Goal: Task Accomplishment & Management: Manage account settings

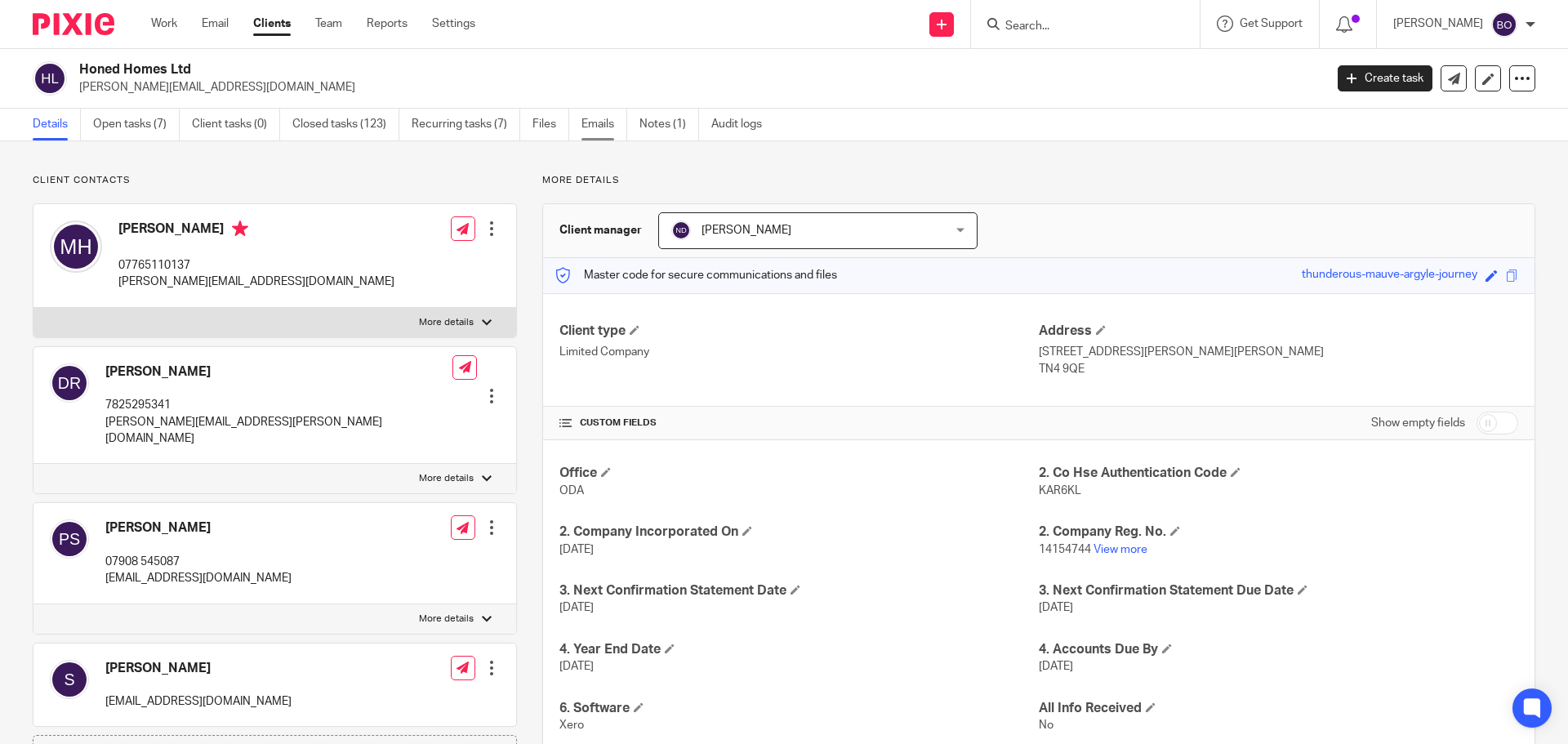
click at [600, 117] on link "Emails" at bounding box center [604, 124] width 46 height 32
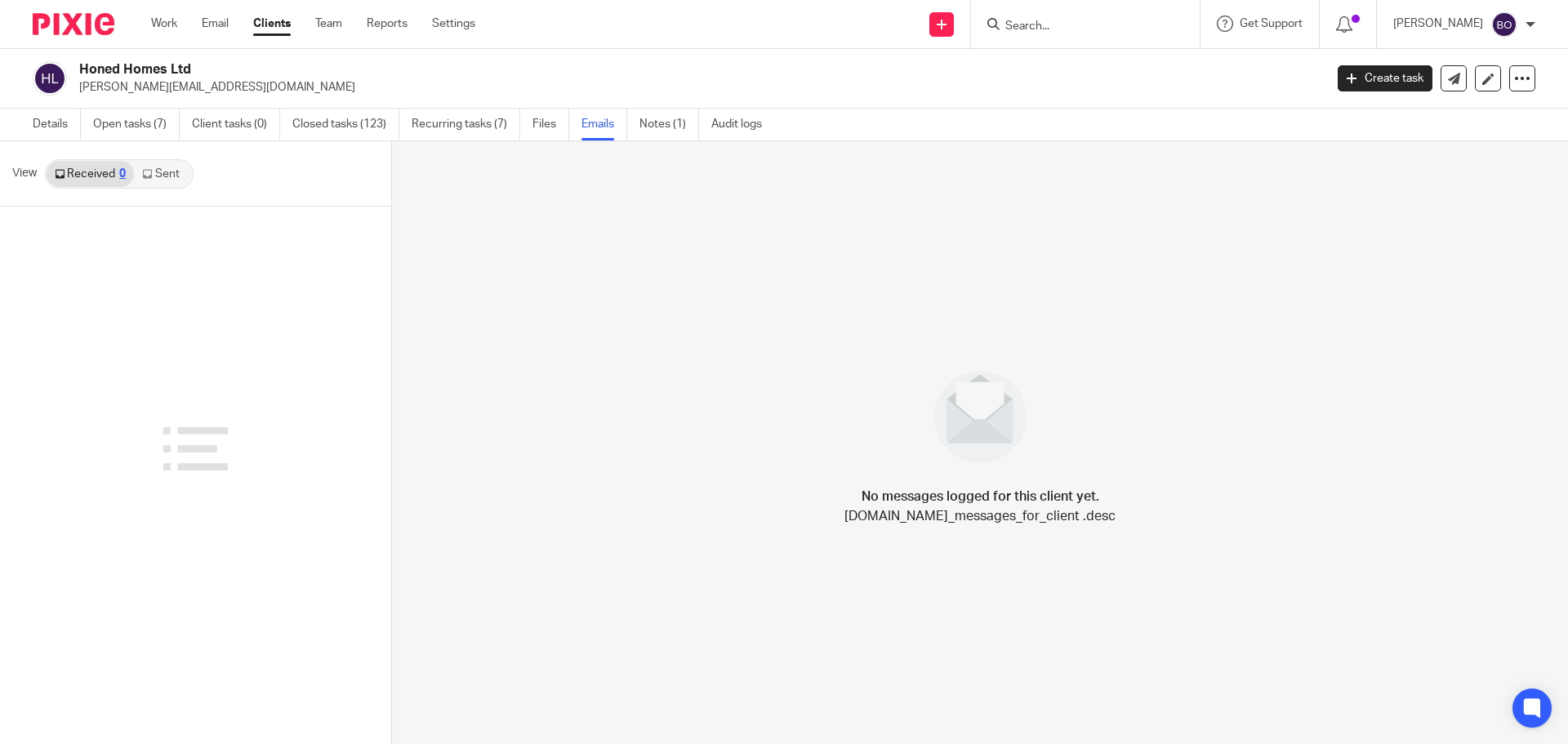
click at [166, 175] on link "Sent" at bounding box center [163, 174] width 57 height 26
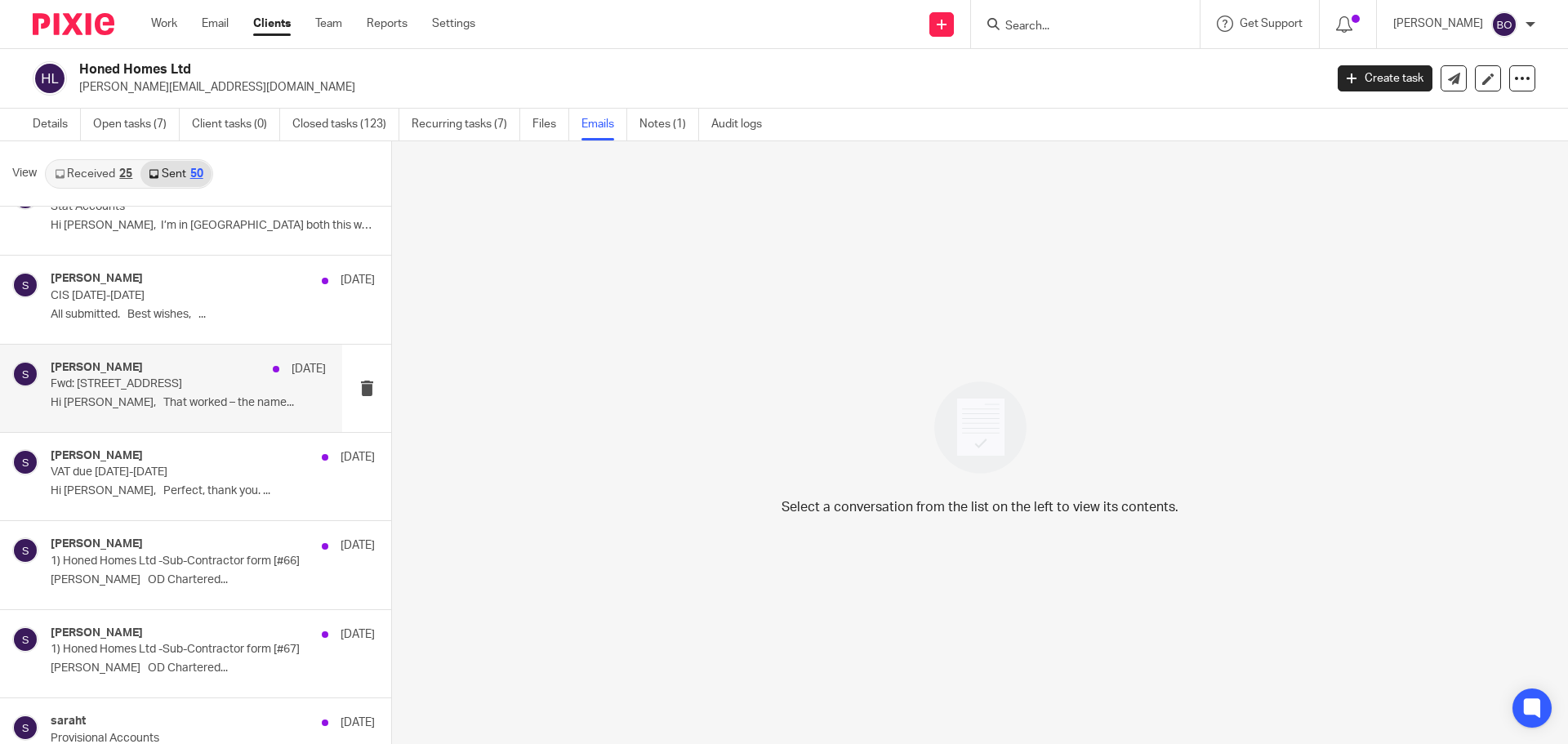
scroll to position [1306, 0]
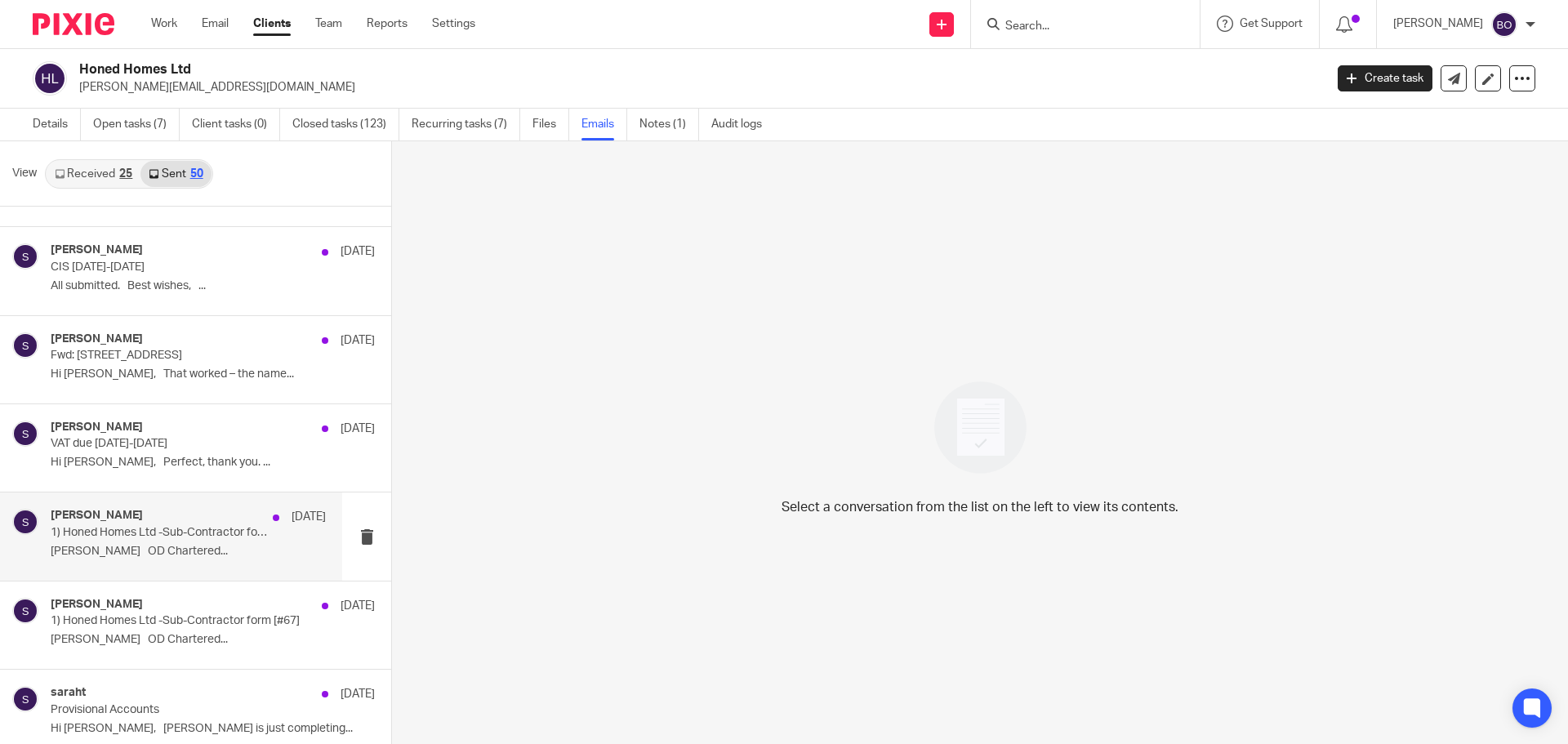
click at [188, 527] on p "1) Honed Homes Ltd -Sub-Contractor form [#66]" at bounding box center [161, 532] width 220 height 14
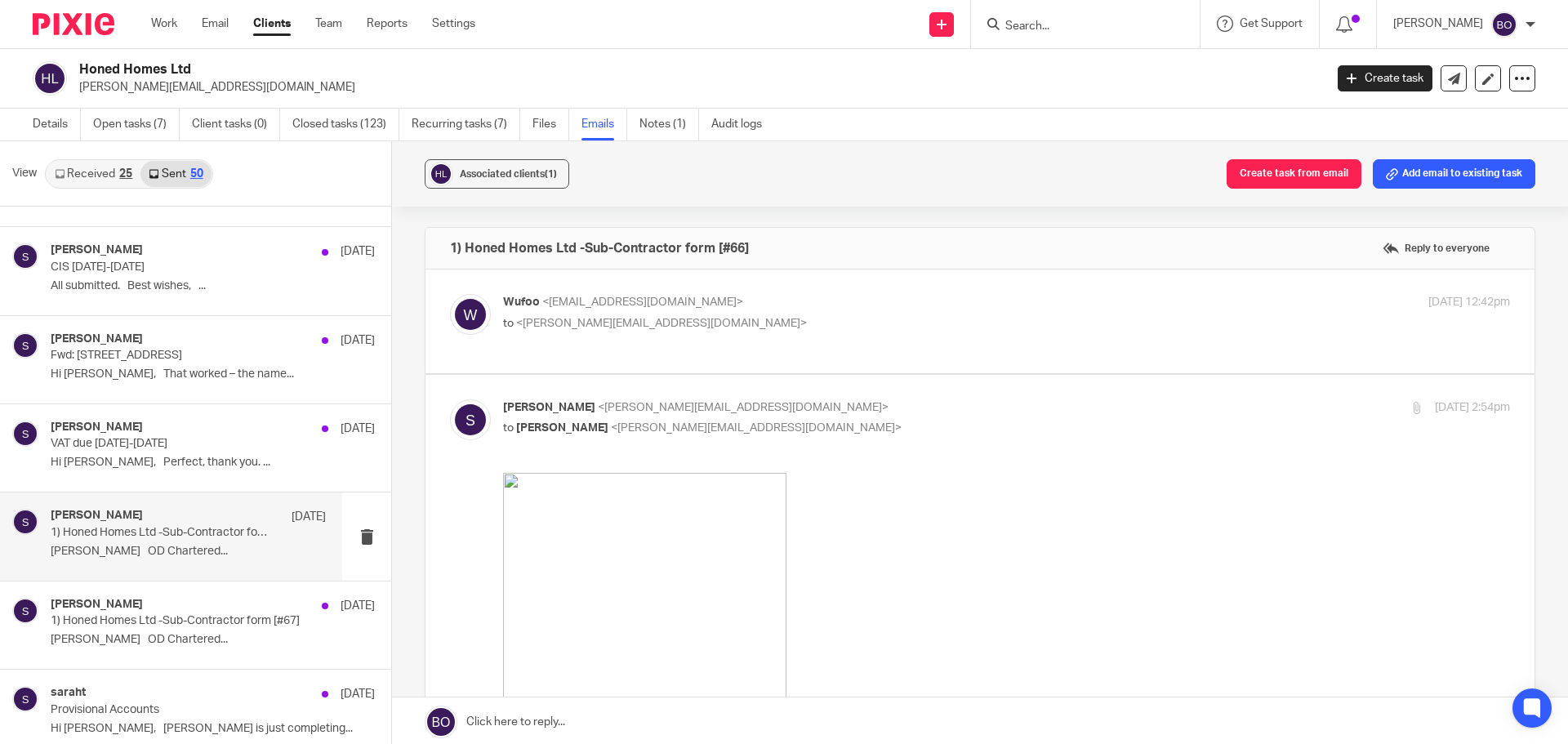
scroll to position [0, 0]
click at [164, 460] on p "Hi Marcus, Perfect, thank you. ..." at bounding box center [188, 463] width 275 height 14
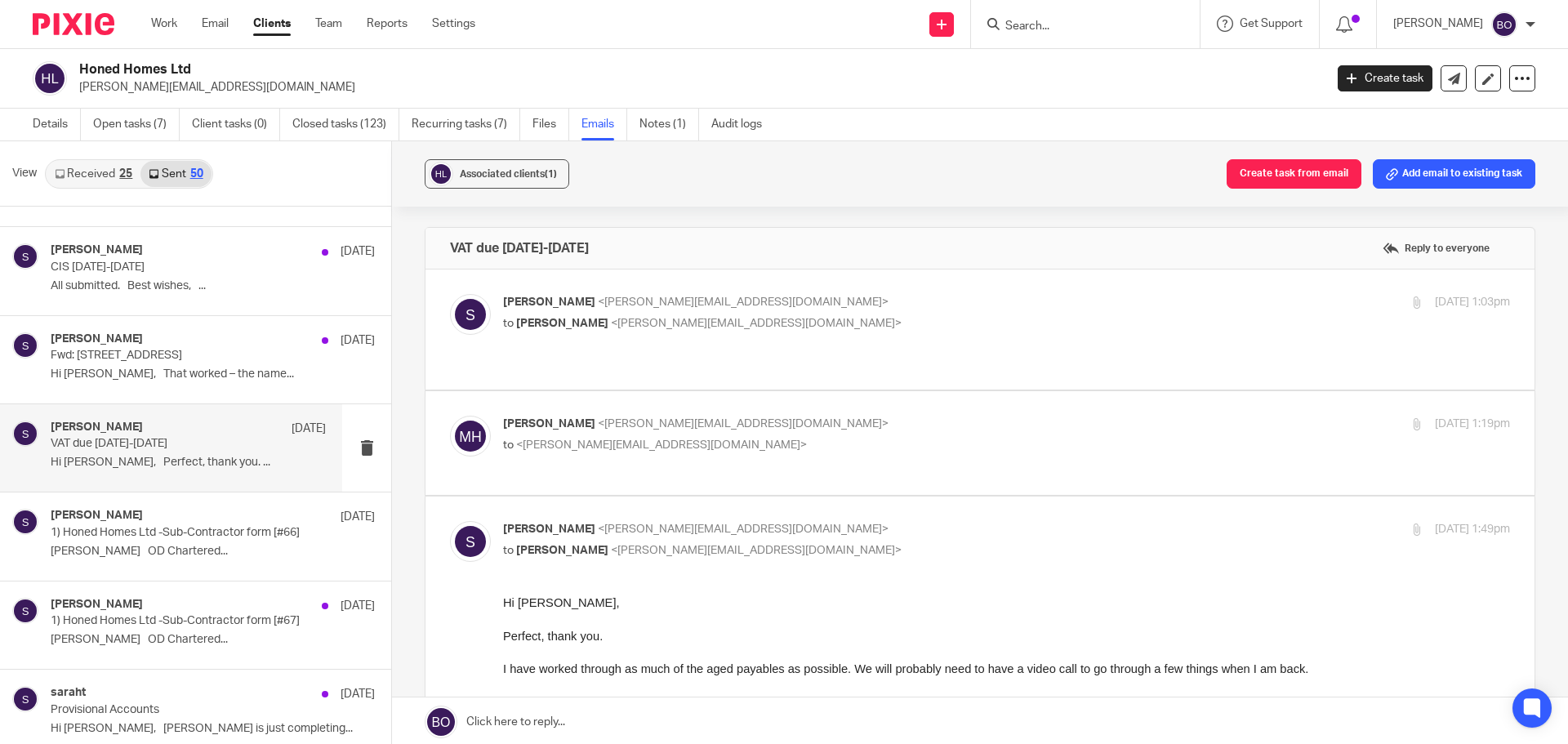
click at [617, 326] on span "<marcus@honed.homes>" at bounding box center [756, 323] width 291 height 11
checkbox input "true"
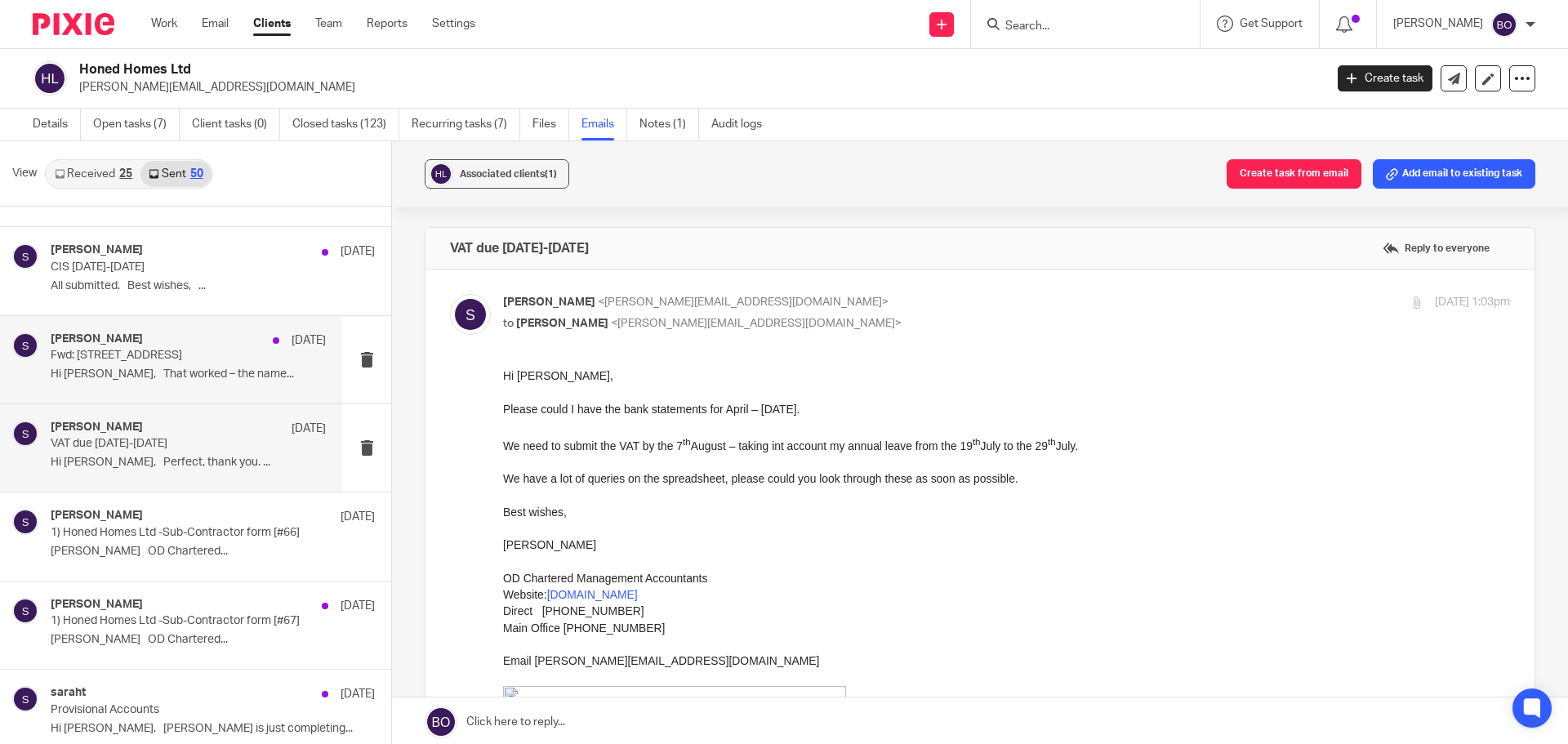
click at [154, 378] on p "Hi Marcus, That worked – the name..." at bounding box center [188, 374] width 275 height 14
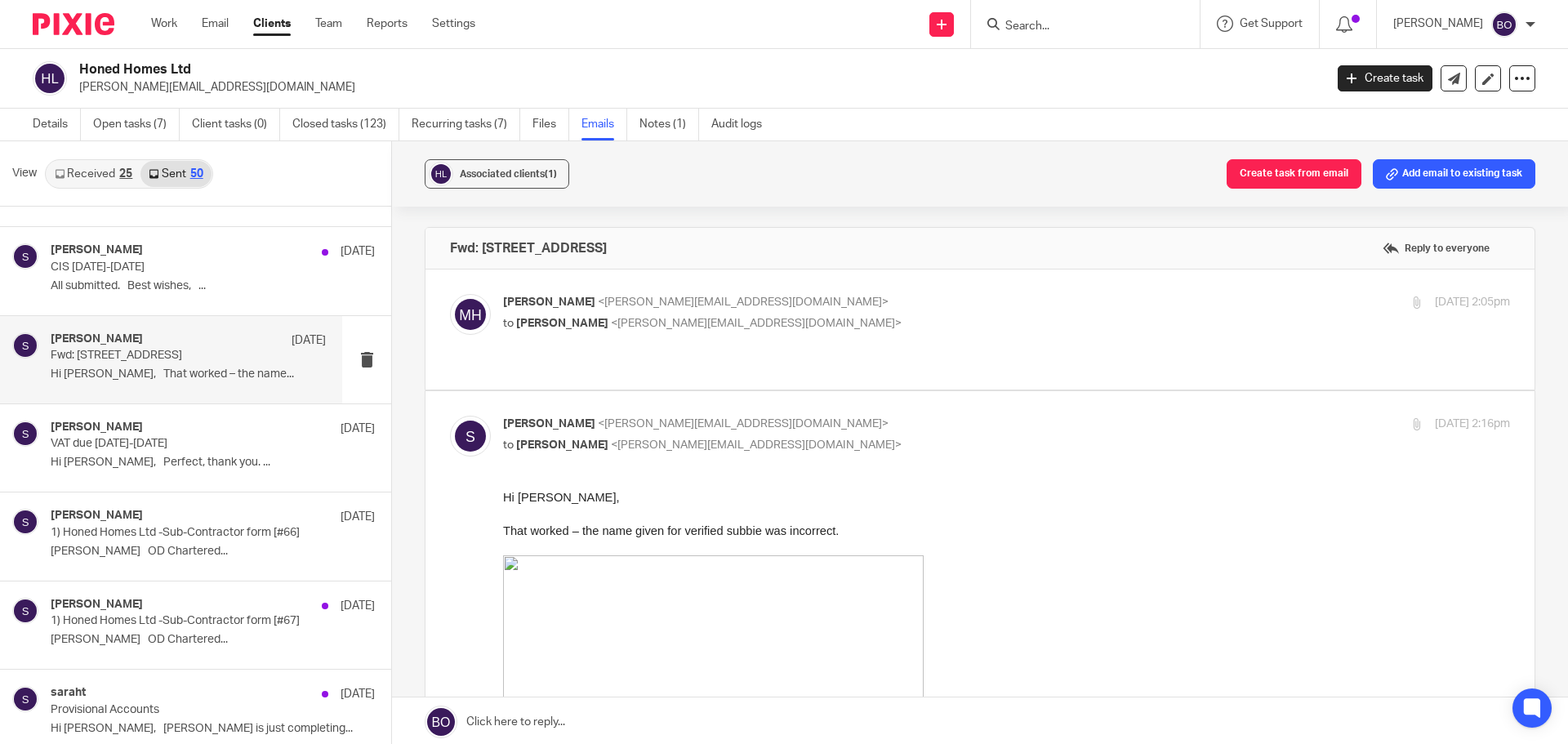
click at [684, 337] on label at bounding box center [979, 329] width 1109 height 120
click at [450, 294] on input "checkbox" at bounding box center [449, 293] width 1 height 1
checkbox input "true"
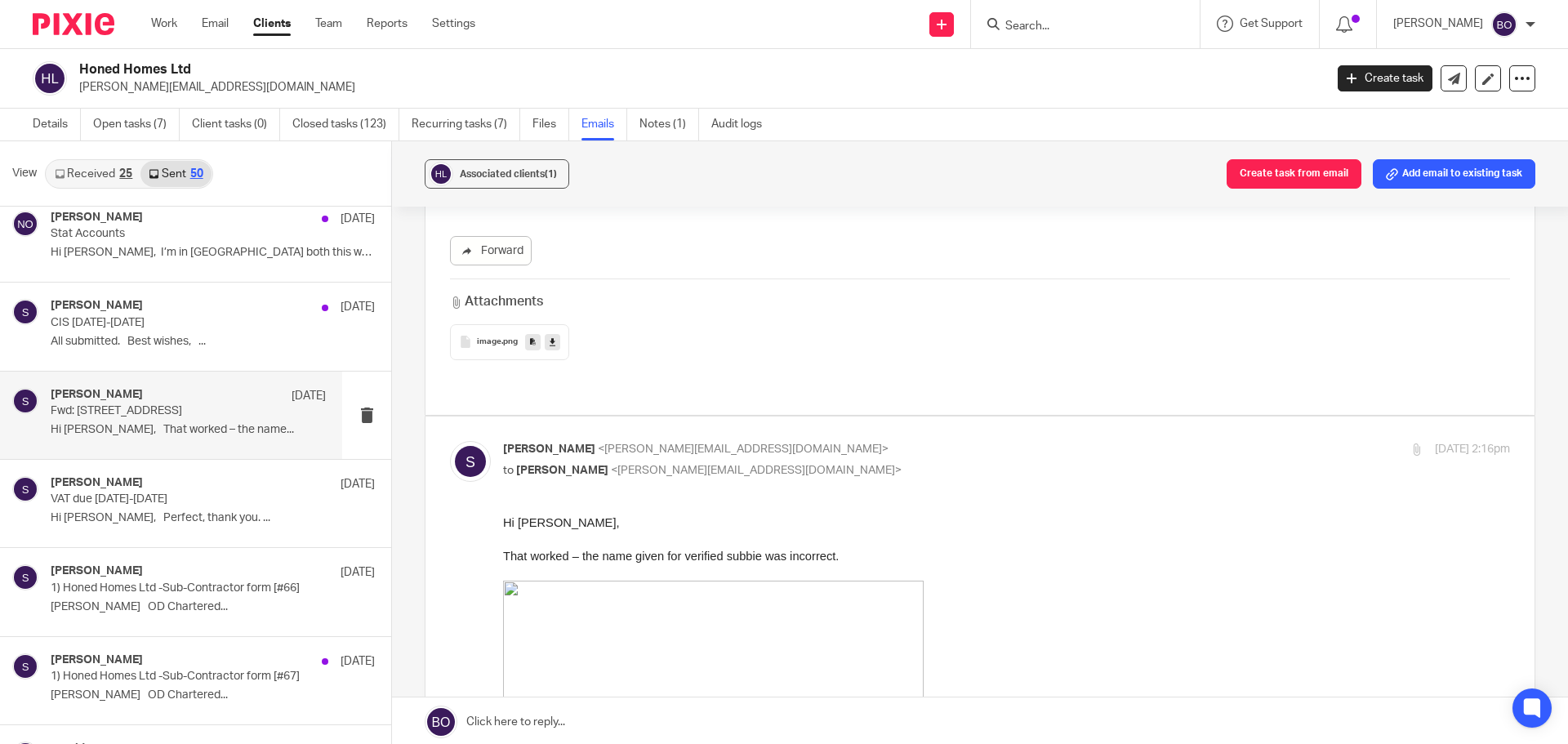
scroll to position [1225, 0]
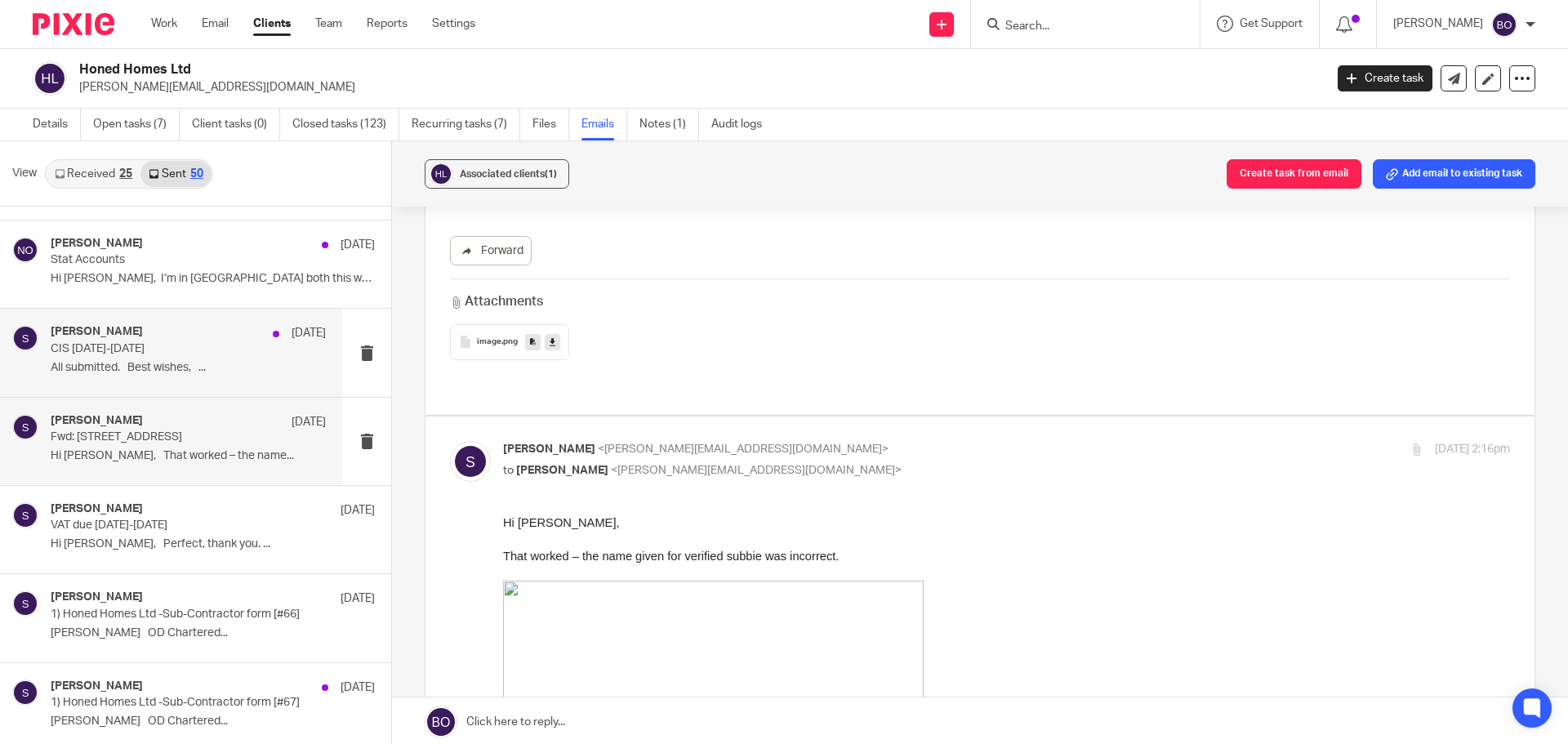
click at [176, 368] on p "All submitted. Best wishes, ..." at bounding box center [188, 367] width 275 height 14
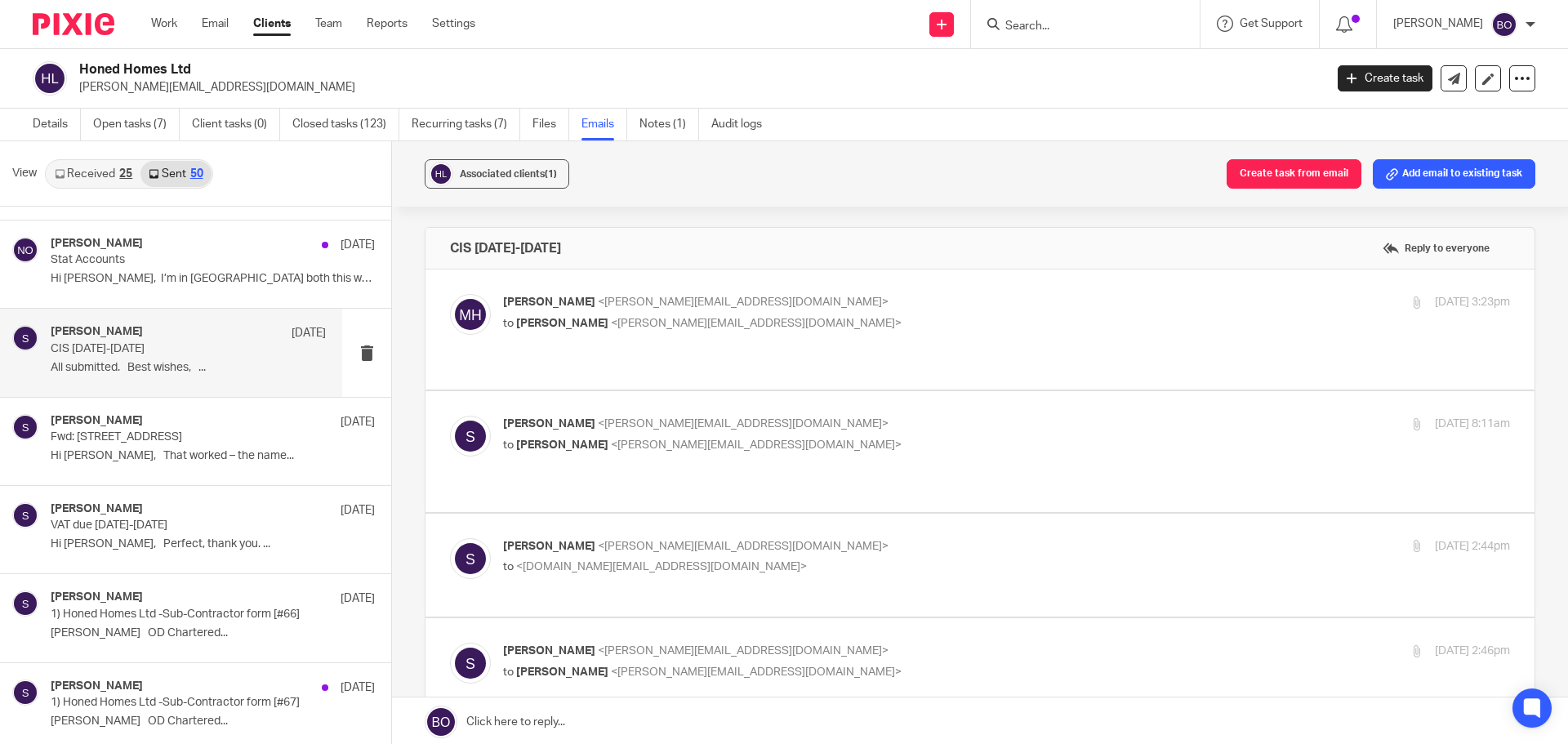
scroll to position [0, 0]
click at [640, 331] on p "to Sally Chivers <sally@odaccountants.co.uk>" at bounding box center [839, 323] width 671 height 17
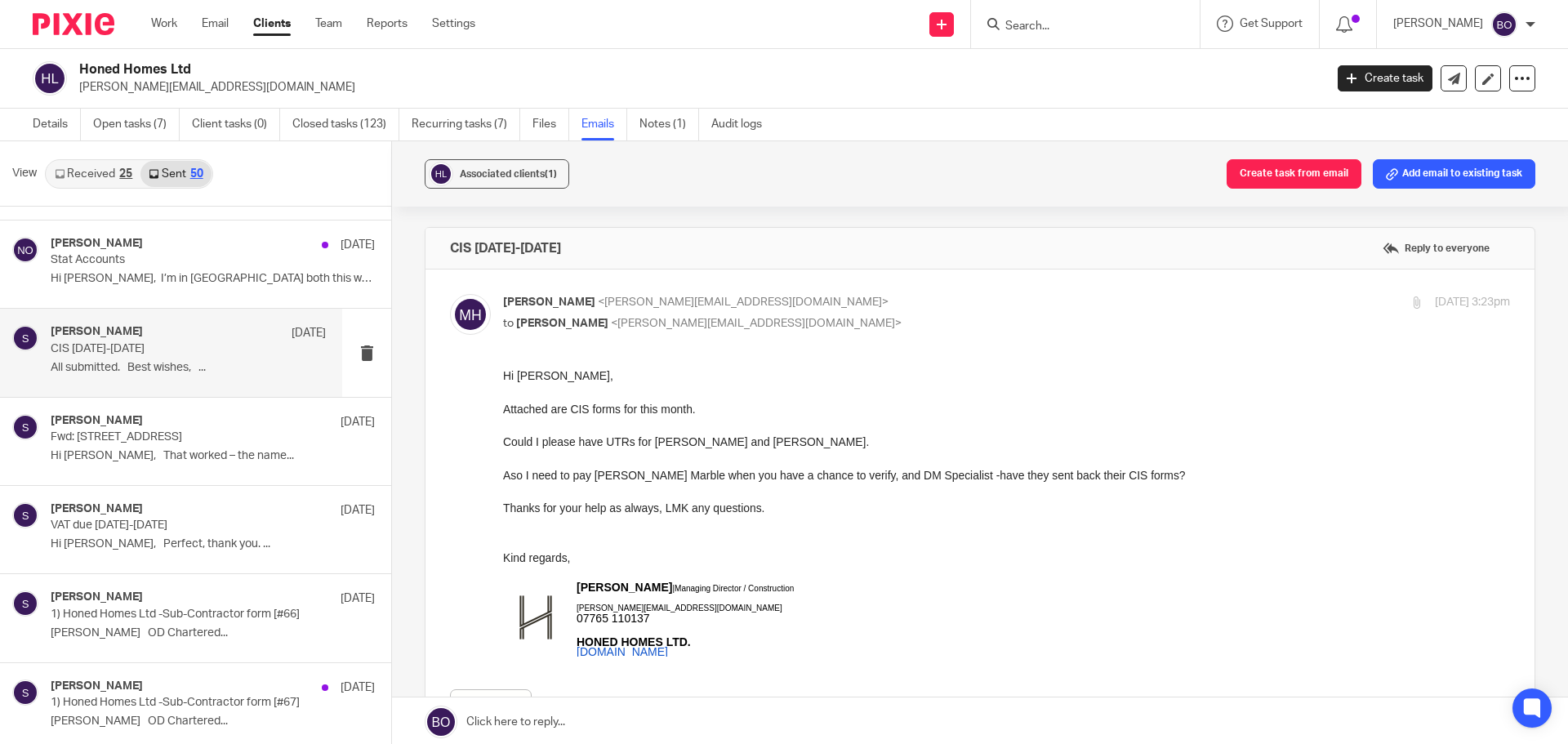
click at [766, 320] on p "to Sally Chivers <sally@odaccountants.co.uk>" at bounding box center [839, 323] width 671 height 17
checkbox input "false"
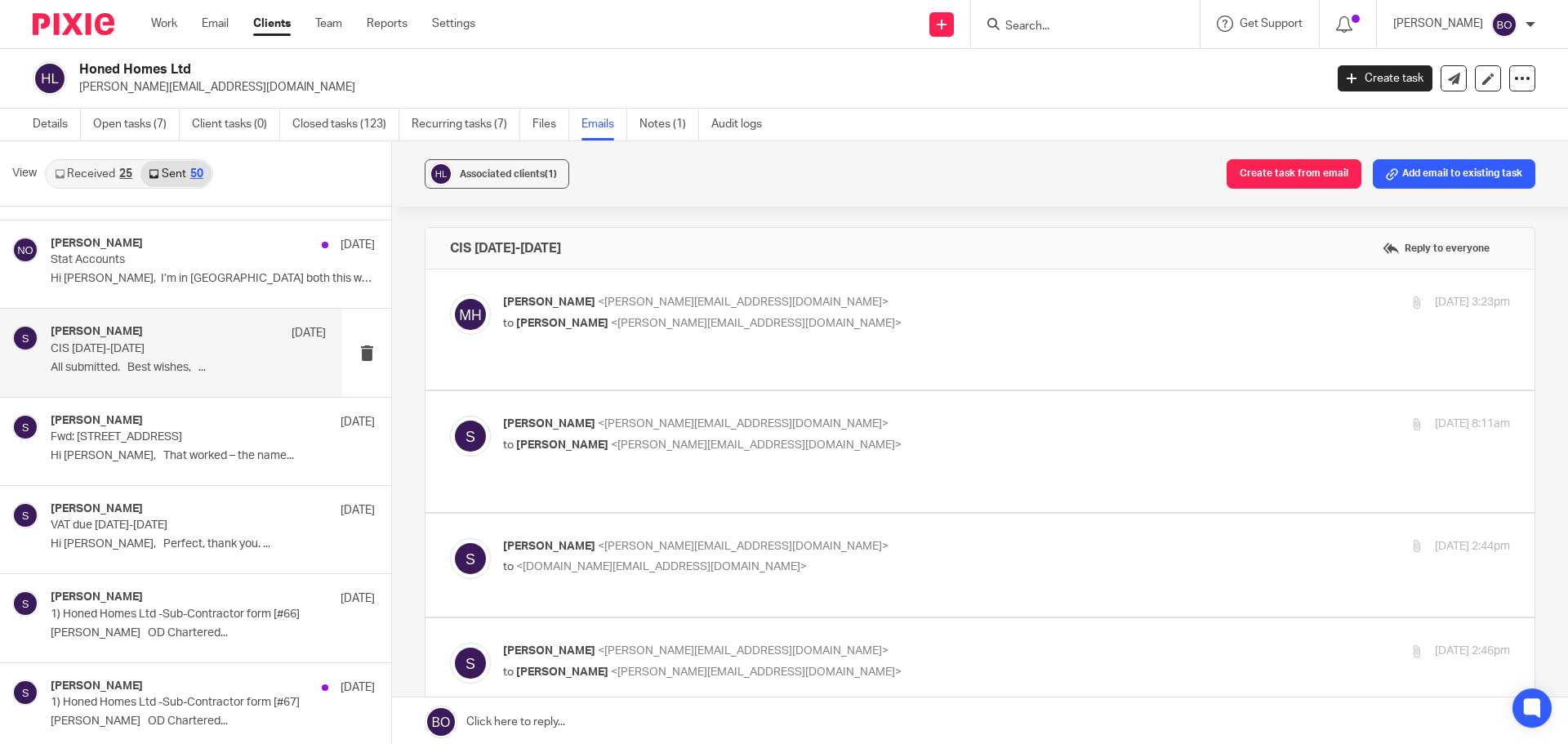
click at [735, 415] on p "sally <sally@odaccountants.co.uk>" at bounding box center [839, 424] width 671 height 17
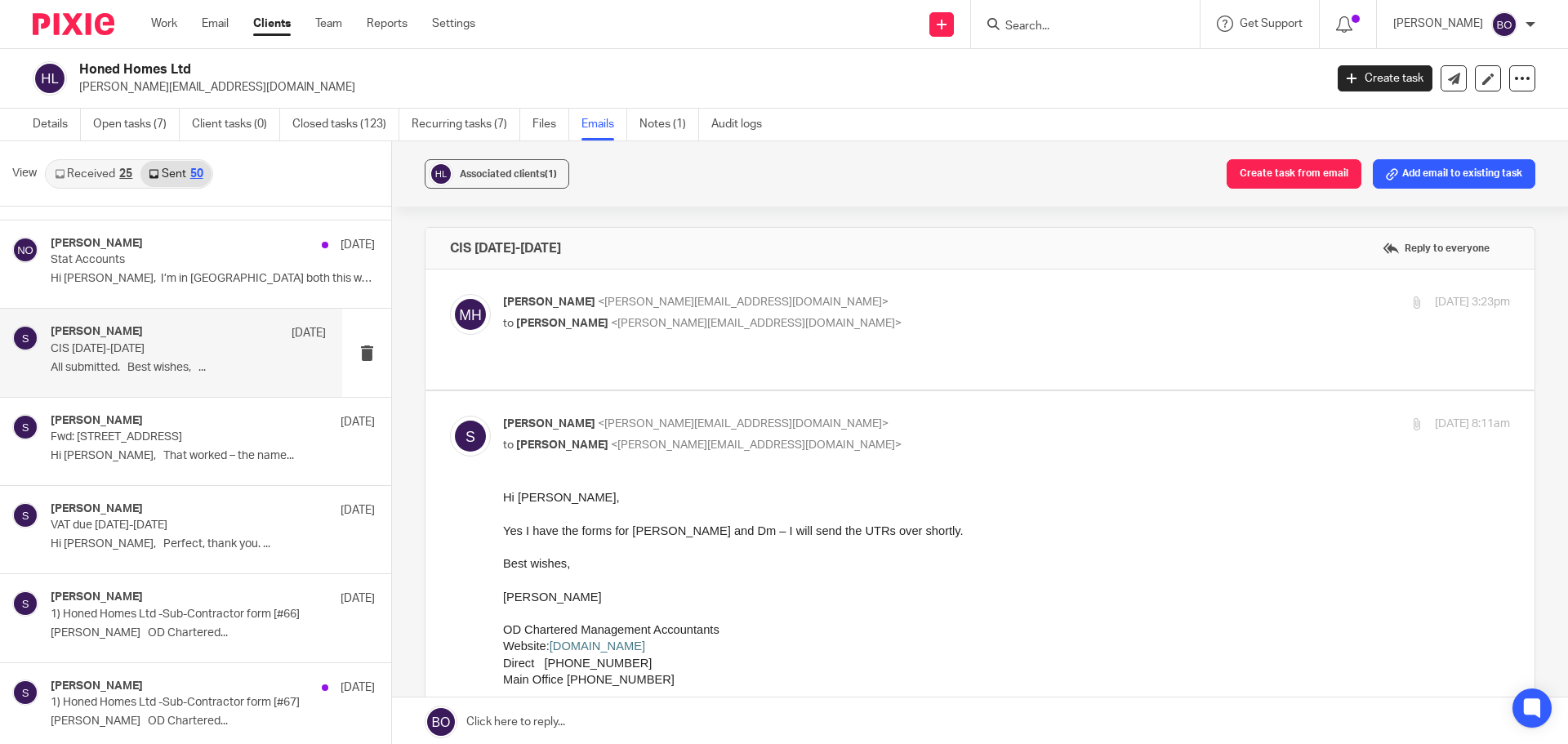
click at [774, 415] on p "sally <sally@odaccountants.co.uk>" at bounding box center [839, 424] width 671 height 17
checkbox input "false"
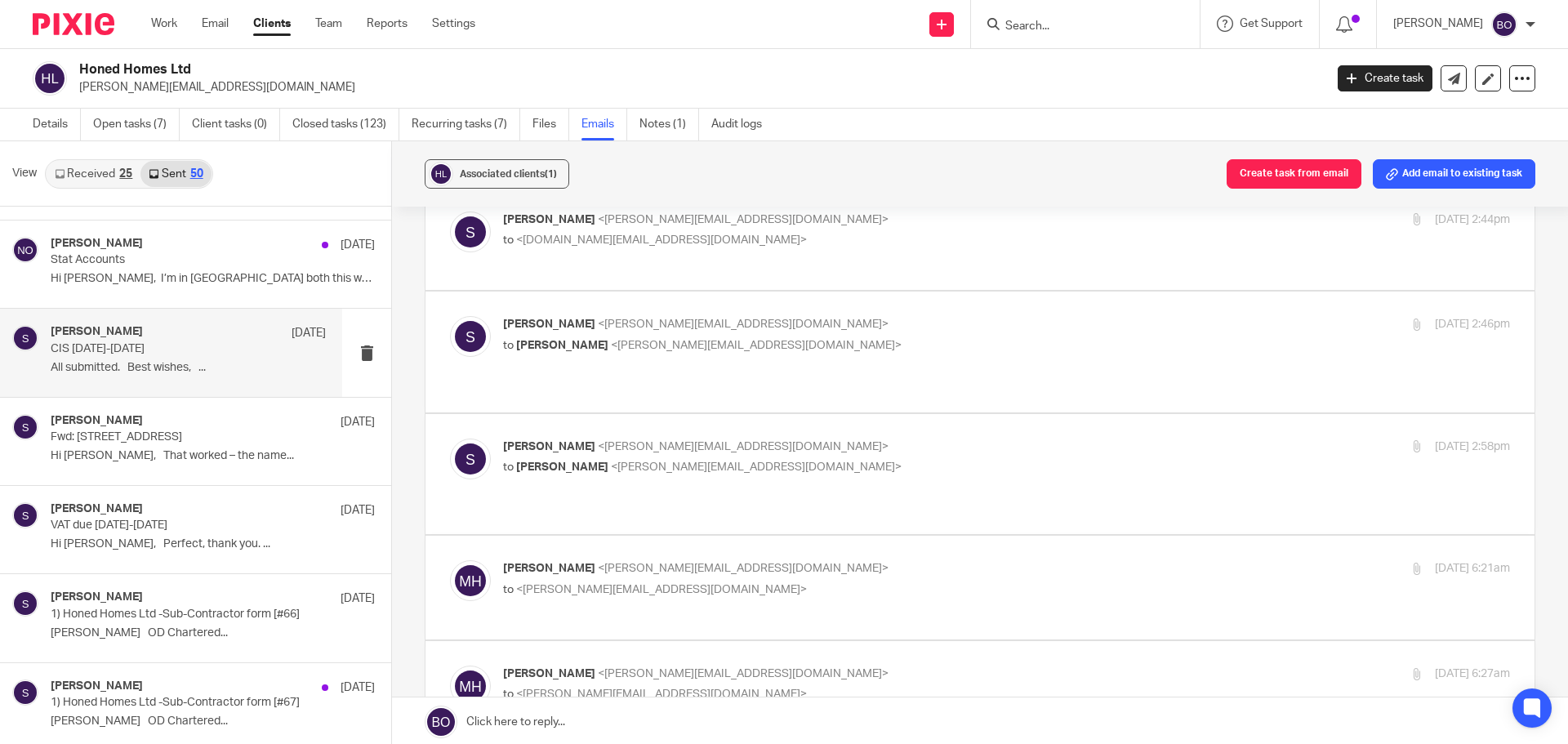
scroll to position [409, 0]
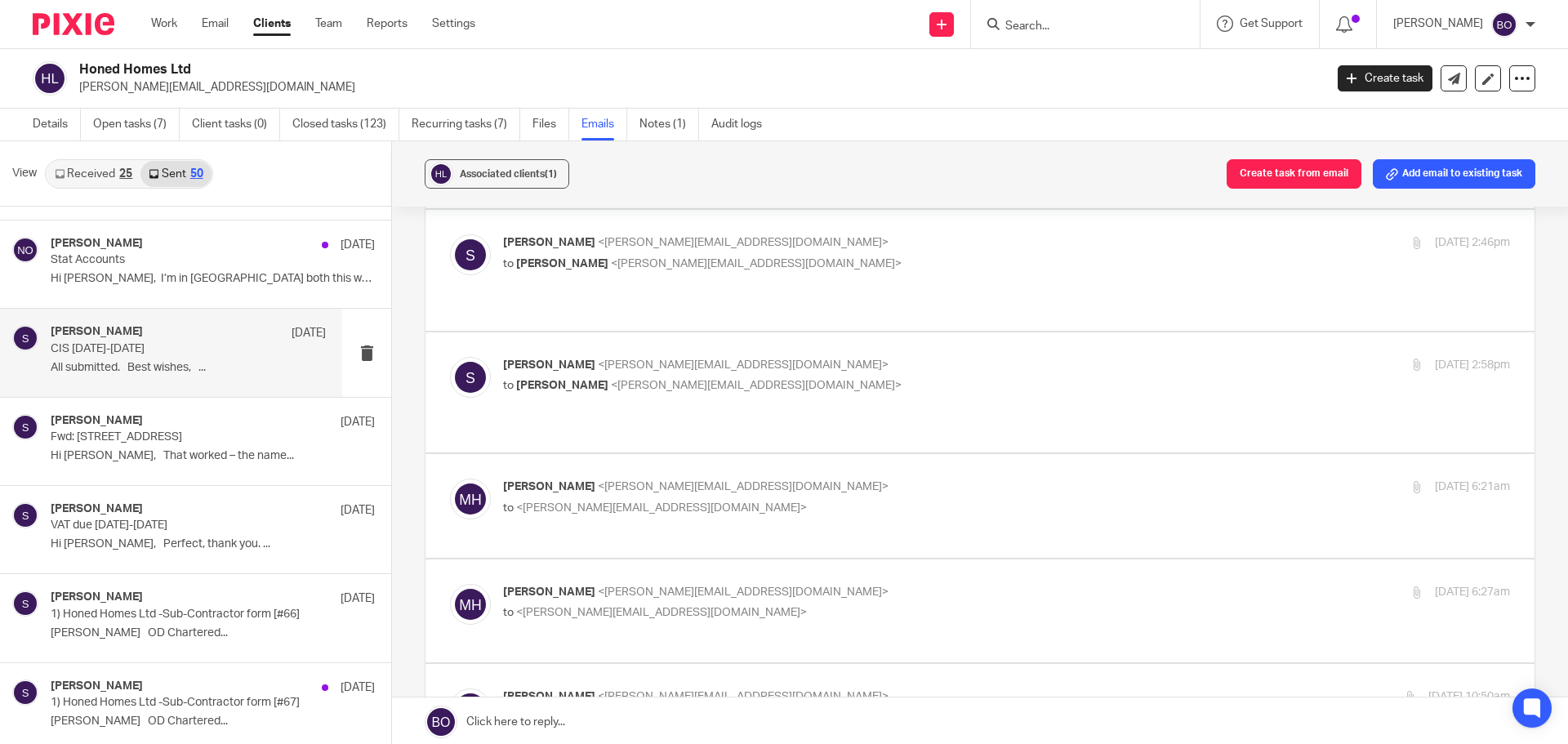
click at [744, 664] on label at bounding box center [979, 716] width 1109 height 104
click at [450, 687] on input "checkbox" at bounding box center [449, 687] width 1 height 1
checkbox input "true"
click at [725, 332] on label at bounding box center [979, 392] width 1109 height 120
click at [450, 356] on input "checkbox" at bounding box center [449, 356] width 1 height 1
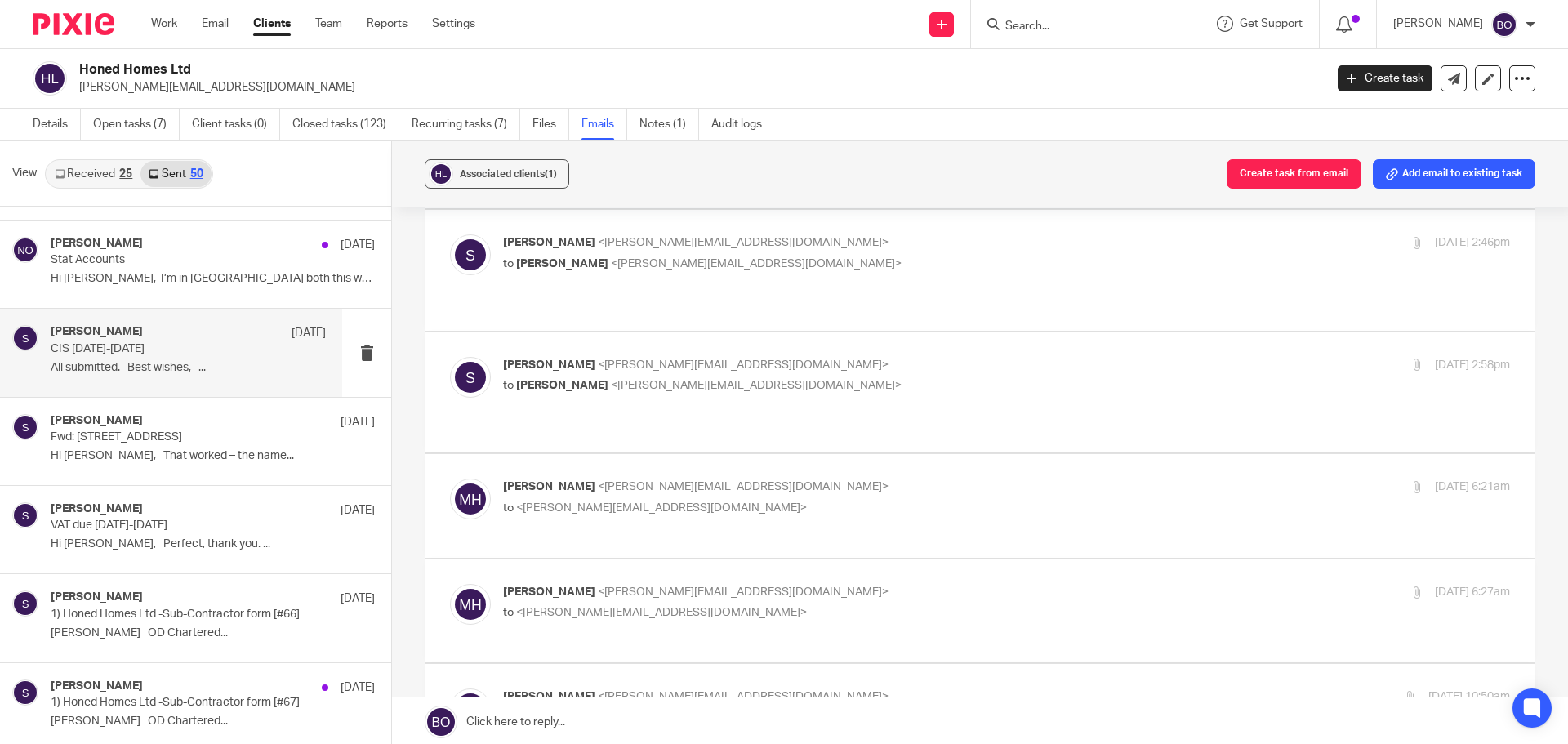
checkbox input "true"
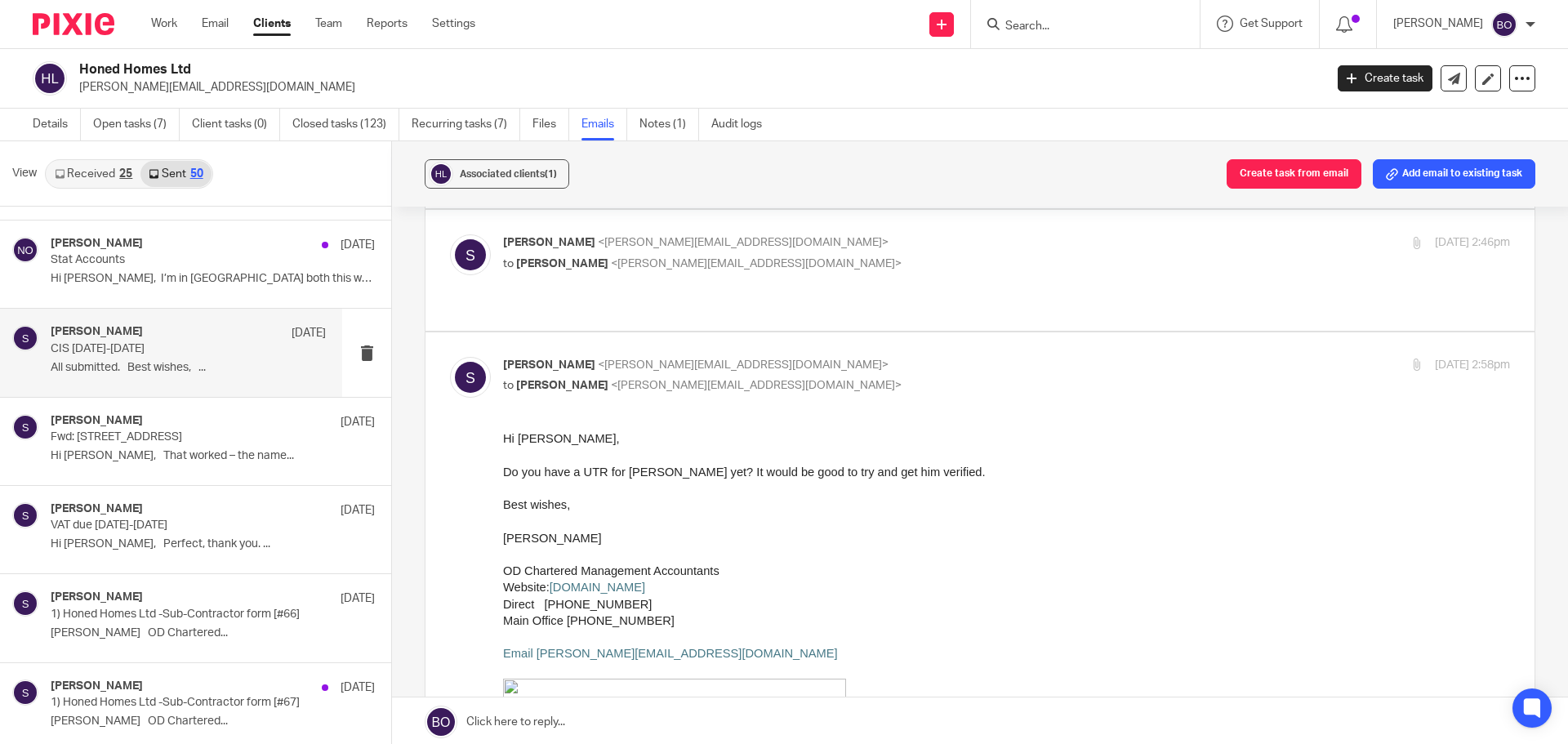
scroll to position [0, 0]
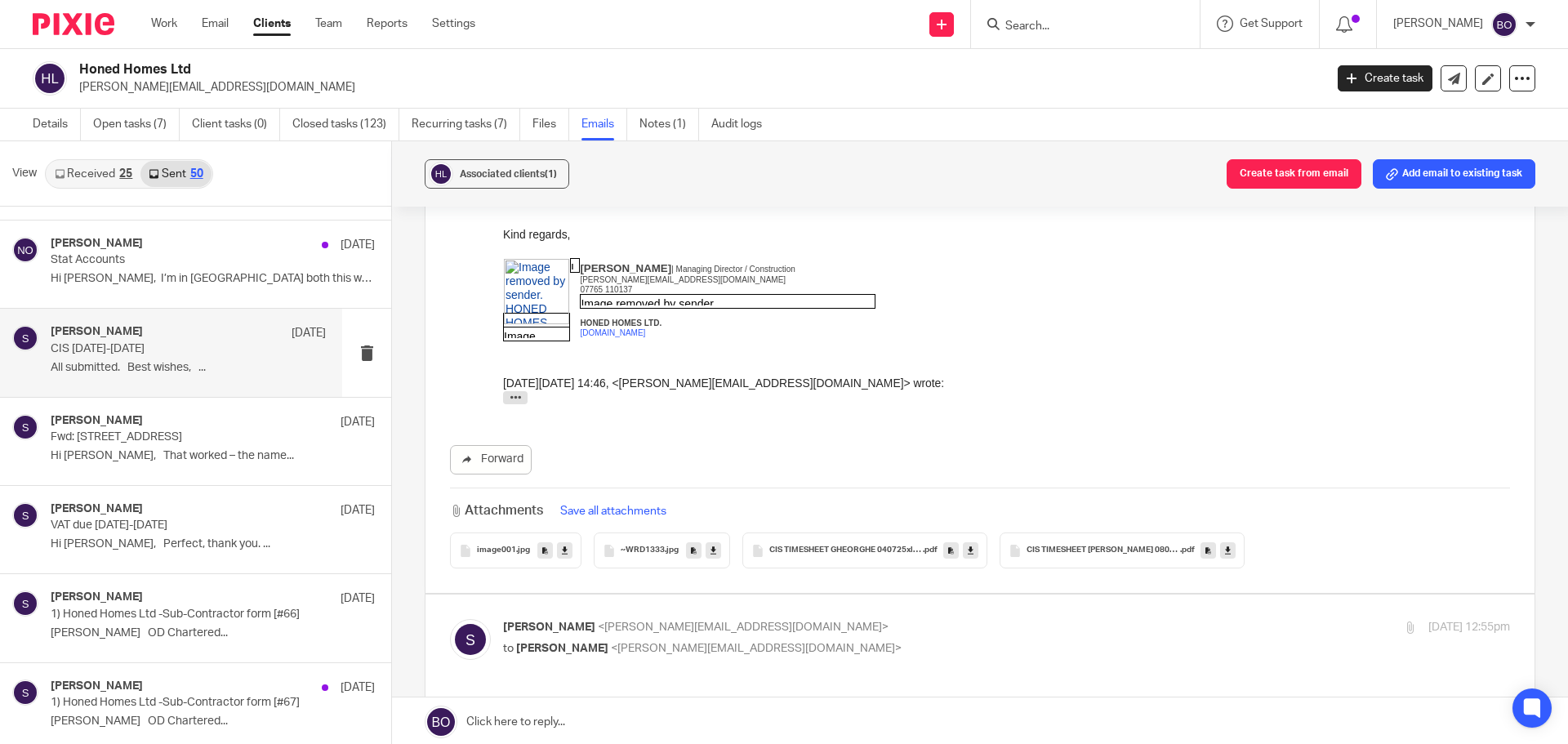
scroll to position [2530, 0]
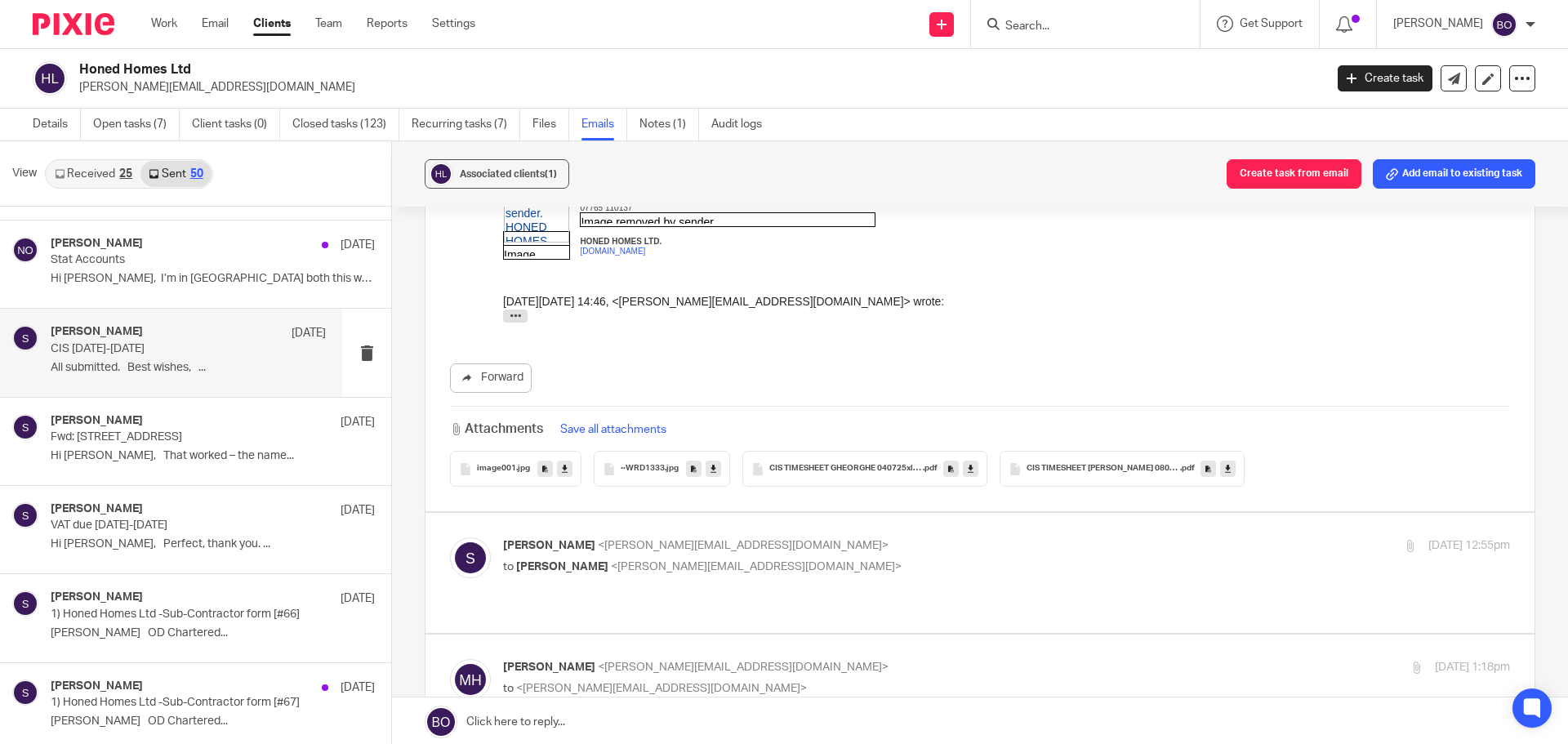
click at [758, 513] on label at bounding box center [979, 573] width 1109 height 120
click at [450, 537] on input "checkbox" at bounding box center [449, 537] width 1 height 1
checkbox input "true"
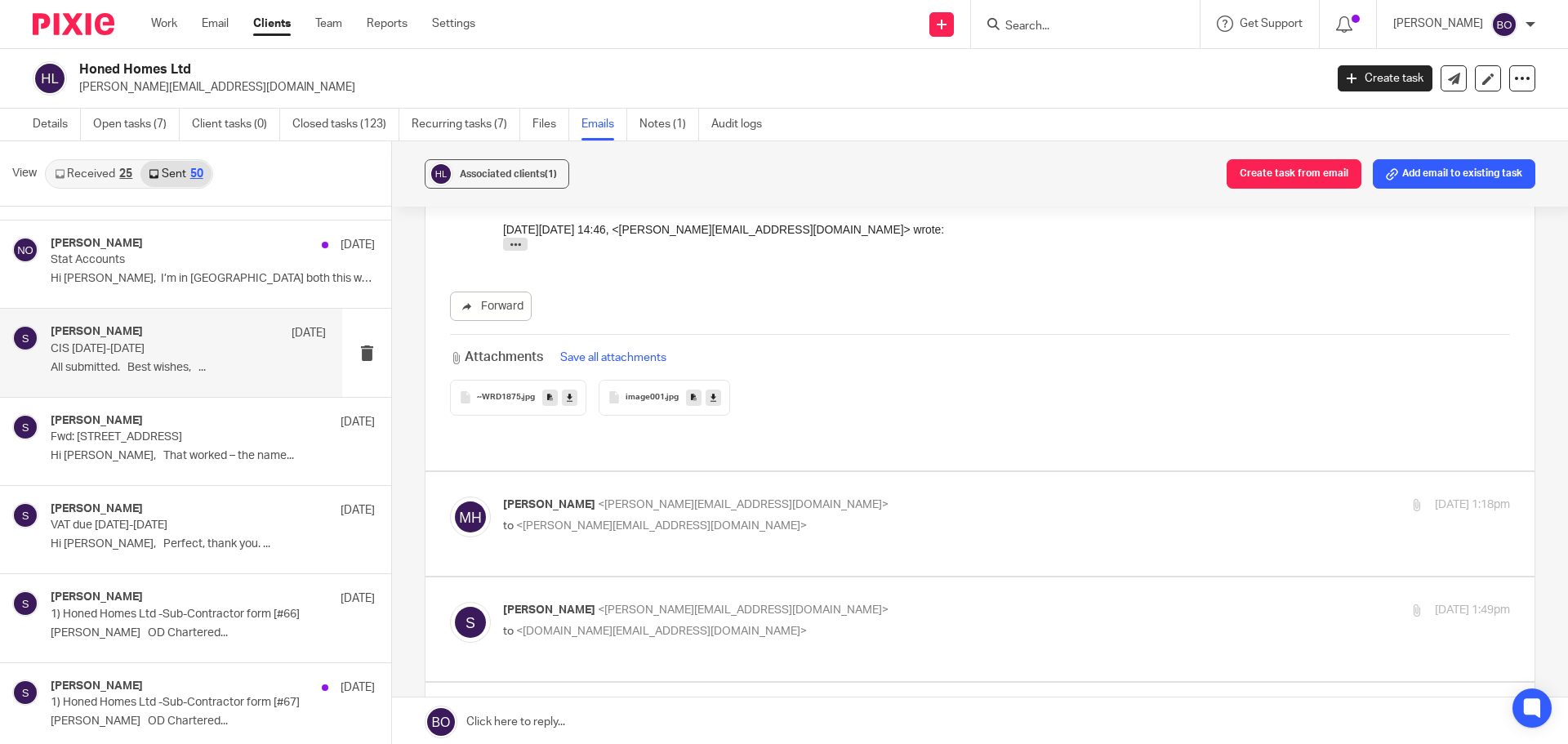
scroll to position [3918, 0]
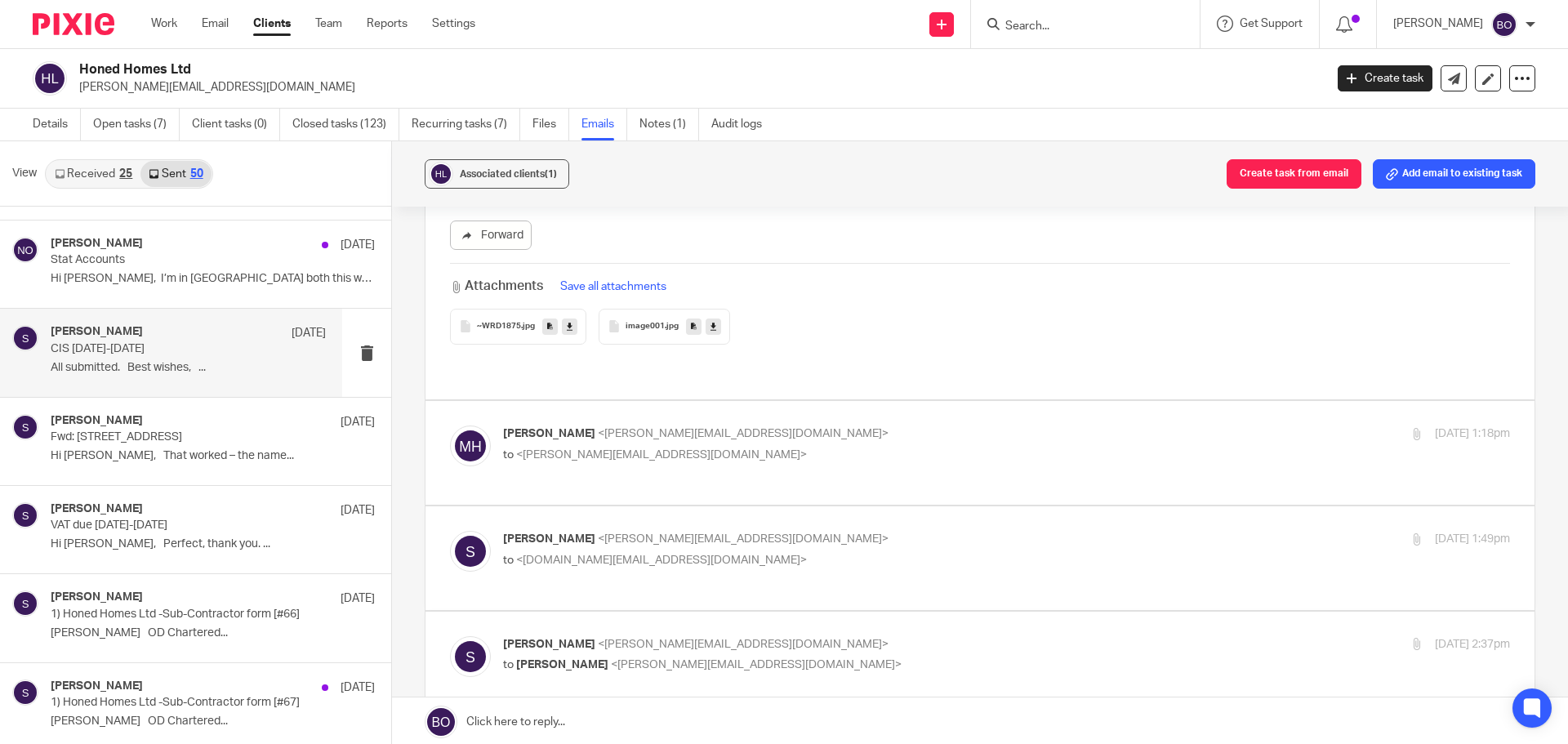
click at [753, 401] on label at bounding box center [979, 452] width 1109 height 104
click at [450, 424] on input "checkbox" at bounding box center [449, 424] width 1 height 1
checkbox input "true"
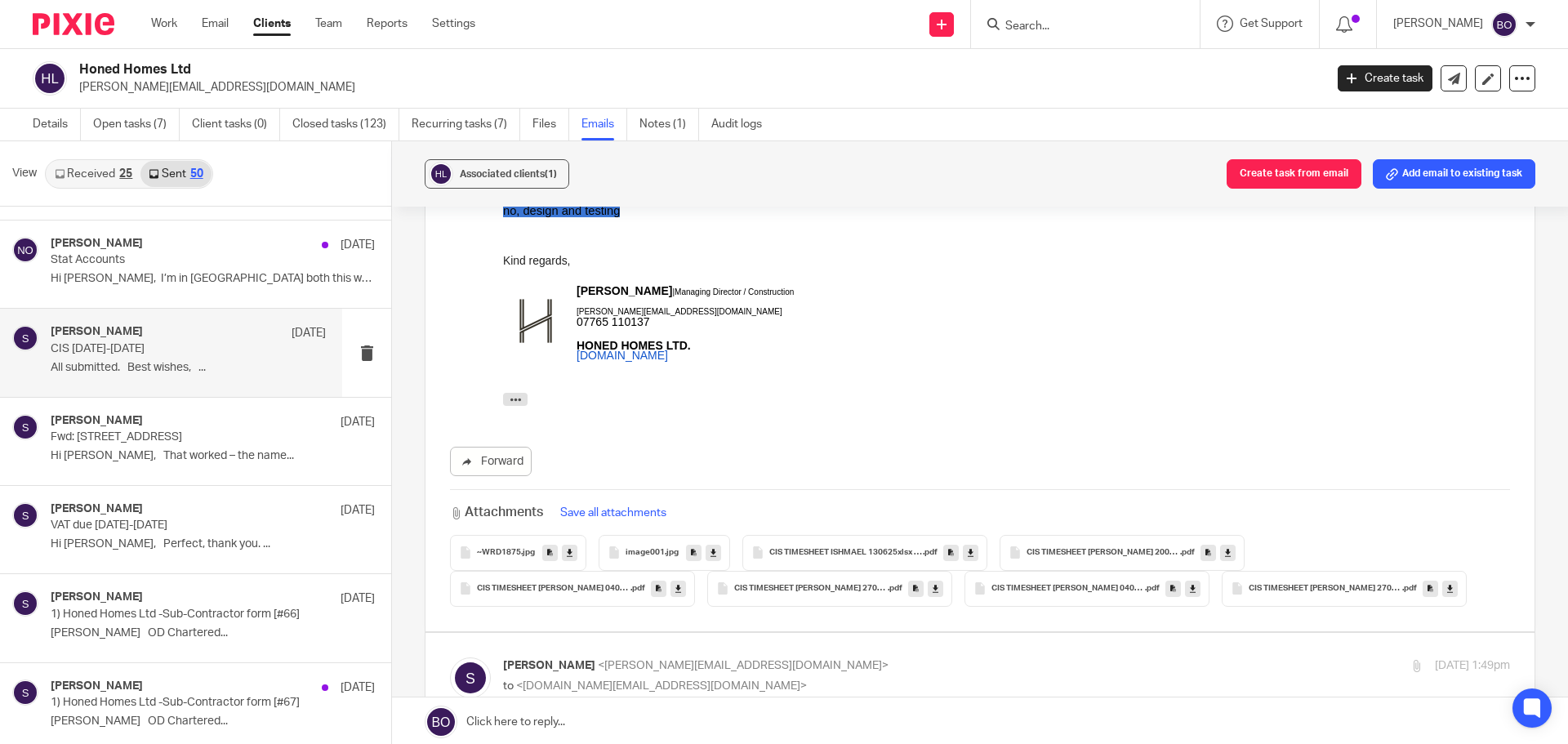
scroll to position [4490, 0]
click at [766, 653] on p "sally <sally@odaccountants.co.uk>" at bounding box center [839, 661] width 671 height 17
checkbox input "true"
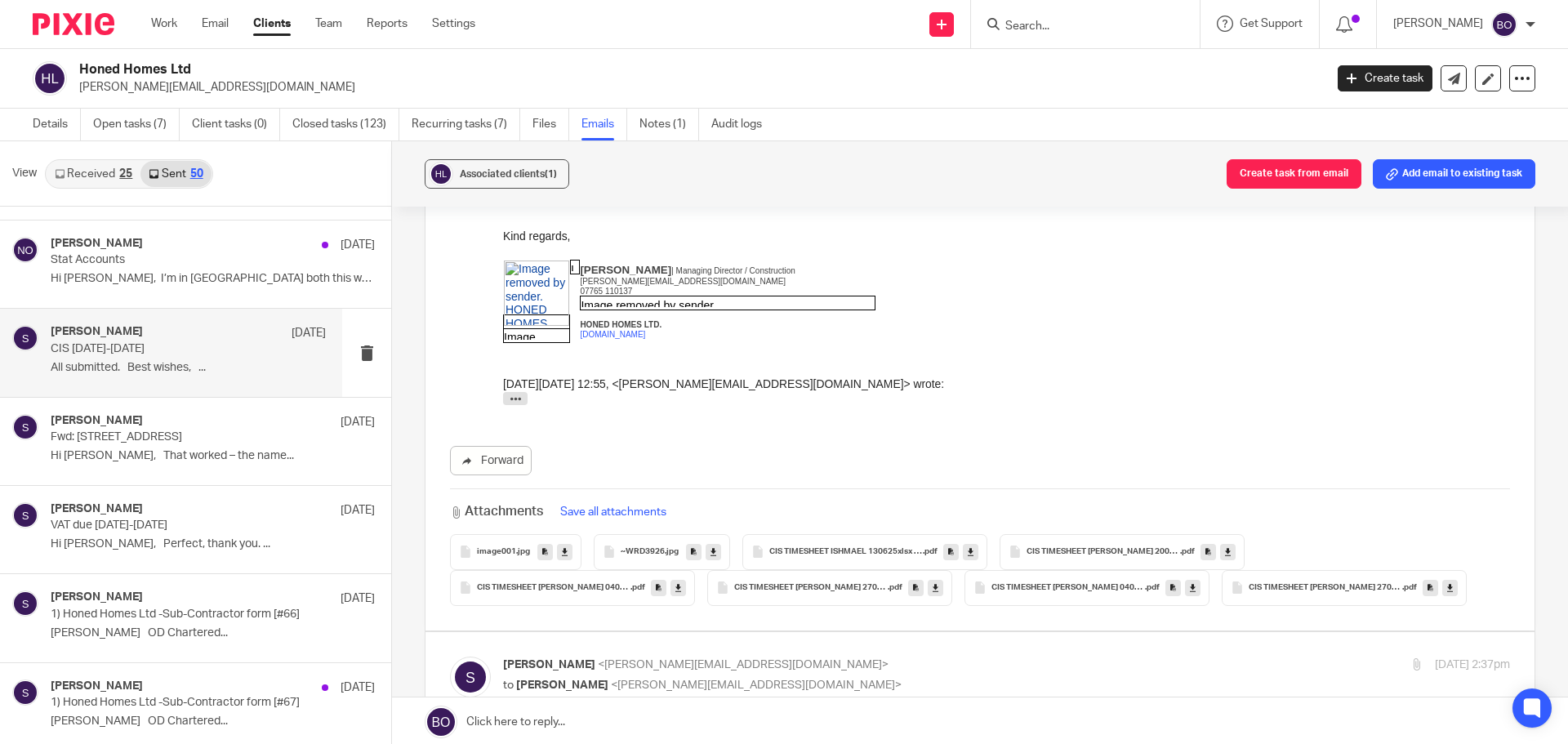
scroll to position [5959, 0]
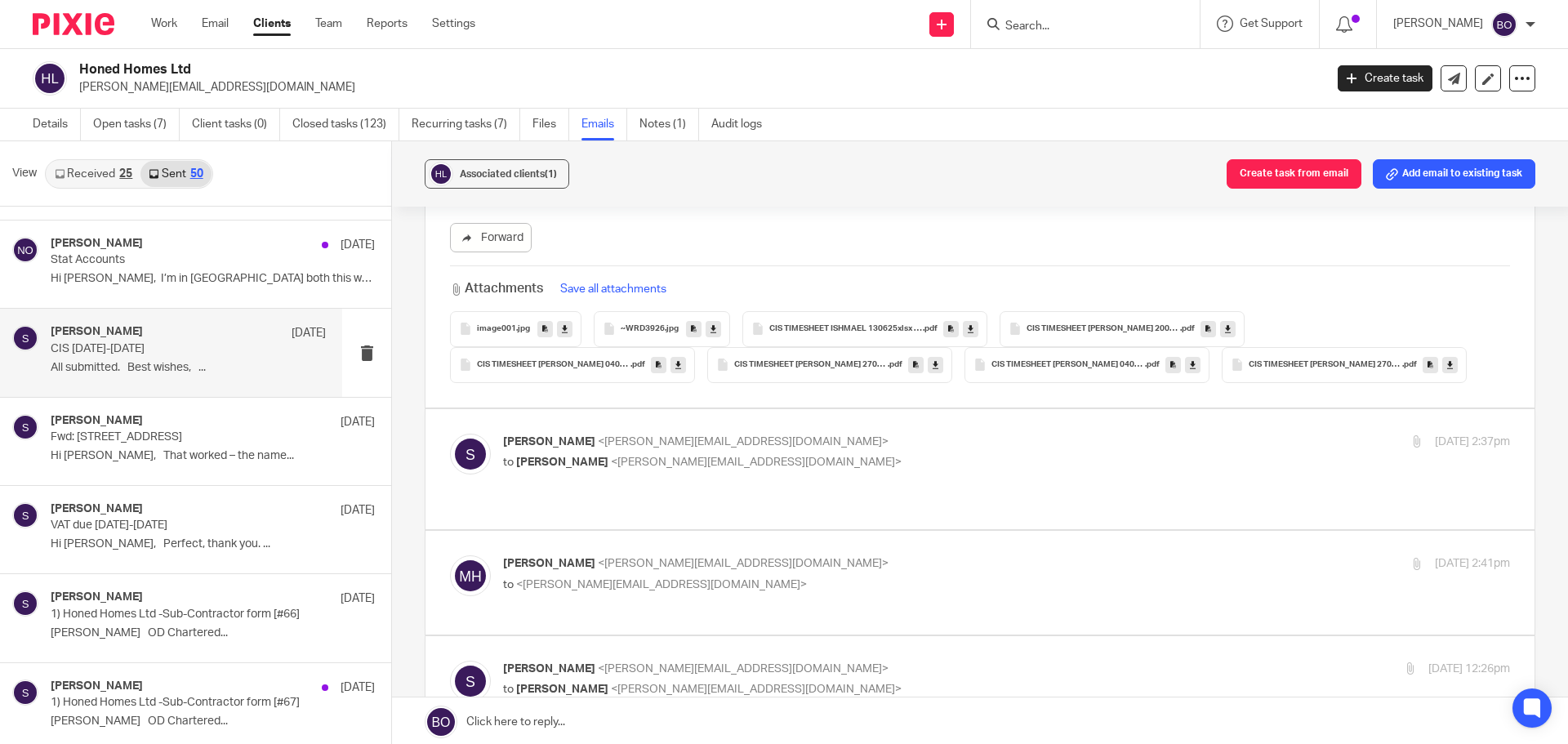
click at [762, 433] on div "sally <sally@odaccountants.co.uk> to Marcus Hardie <marcus@honed.homes> 15 Jul …" at bounding box center [1007, 453] width 1007 height 40
checkbox input "true"
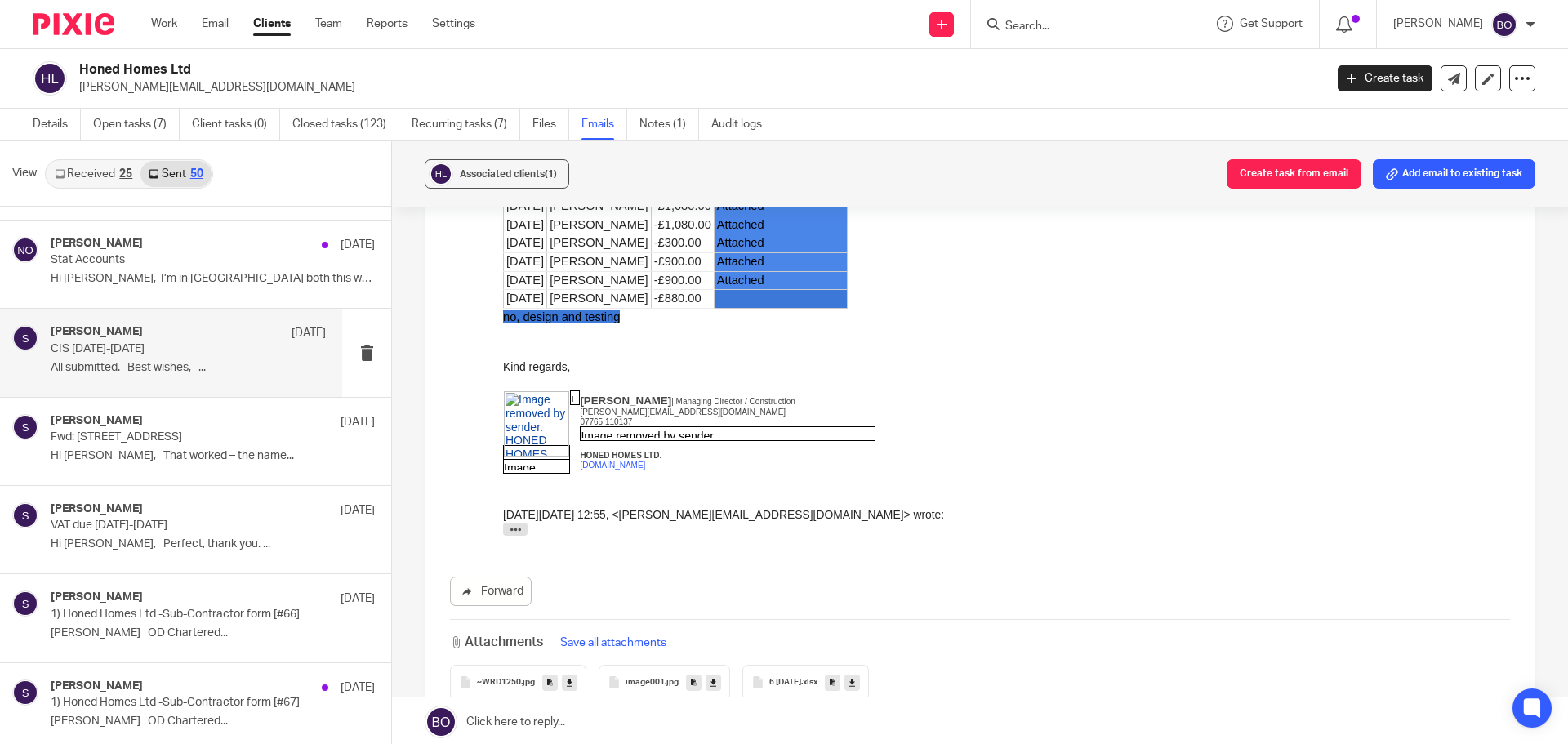
scroll to position [7020, 0]
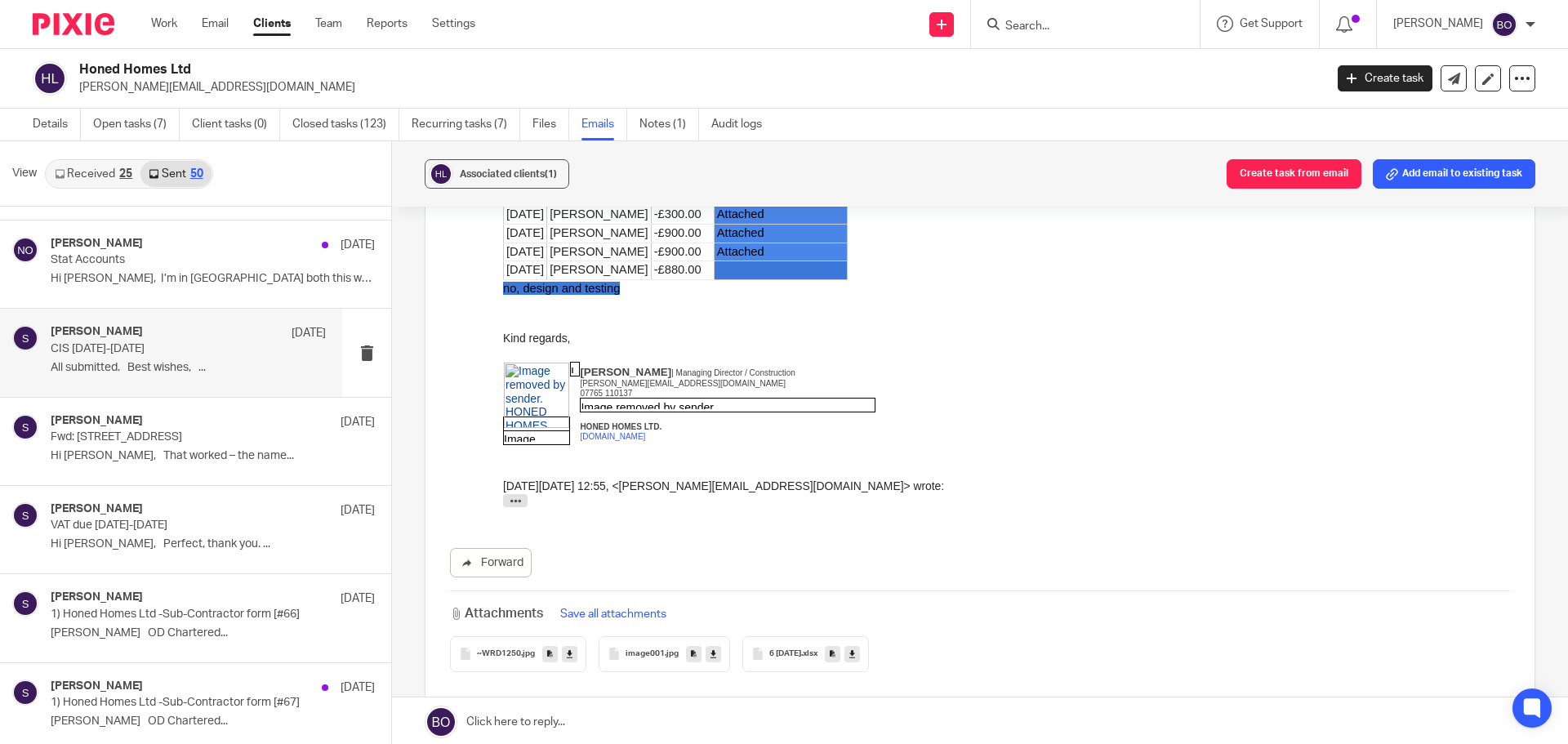
click at [785, 649] on span "6 5th July 2025" at bounding box center [785, 653] width 32 height 9
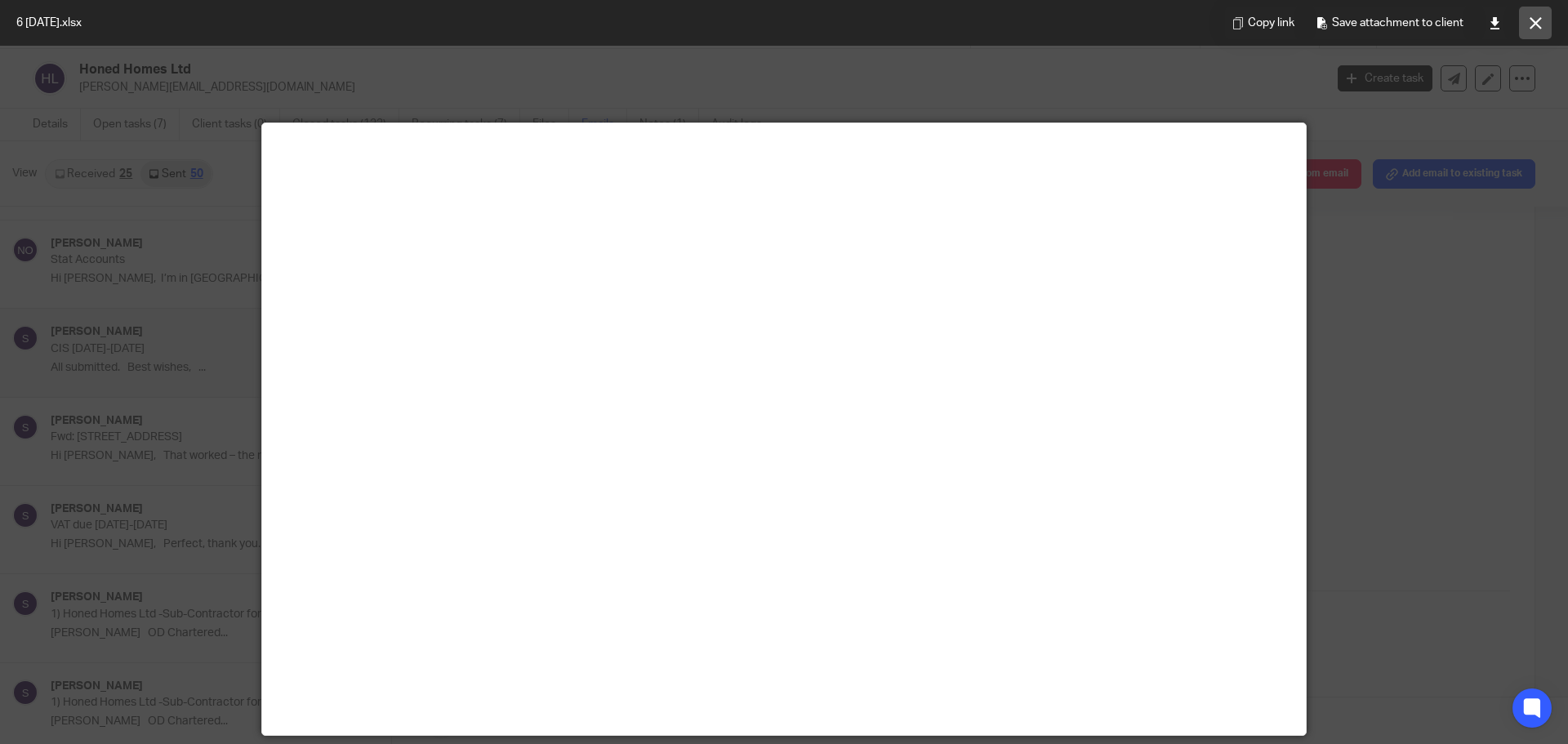
click at [1536, 25] on icon at bounding box center [1536, 23] width 12 height 12
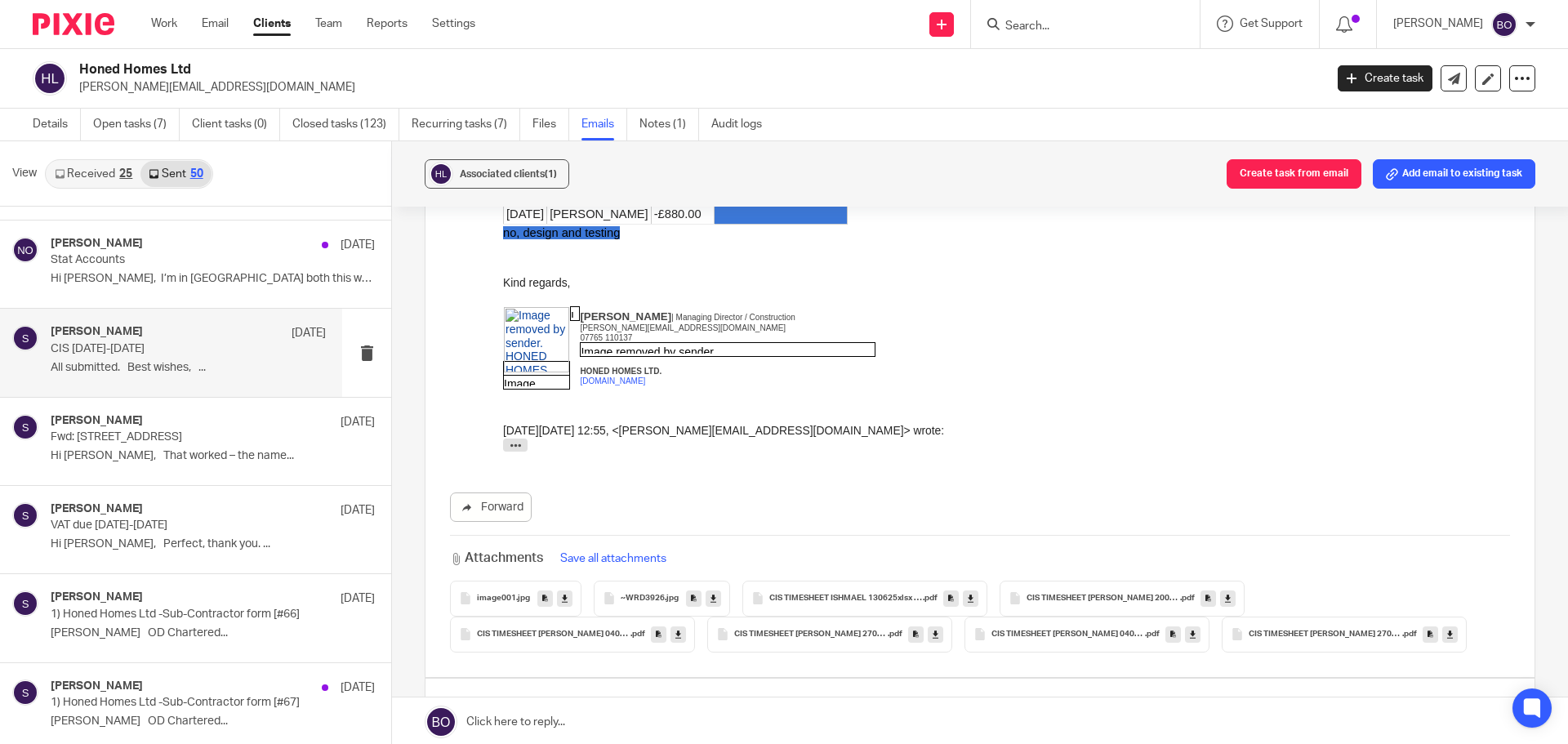
scroll to position [5771, 0]
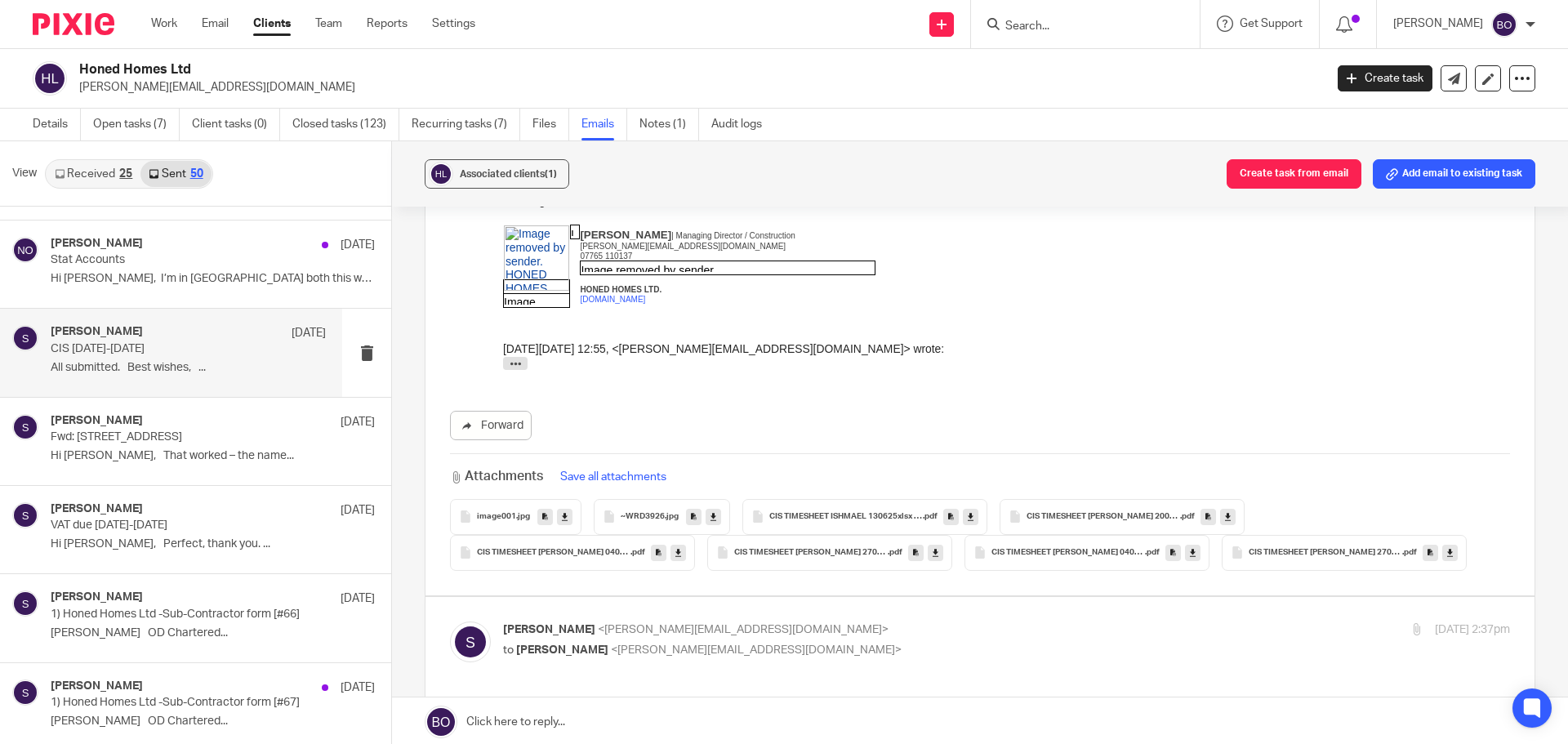
drag, startPoint x: 1003, startPoint y: 1307, endPoint x: 807, endPoint y: 807, distance: 537.0
drag, startPoint x: 844, startPoint y: 806, endPoint x: 1284, endPoint y: 962, distance: 466.8
click html "Hi Marcus, Please find attached the detailed CIS report for the period 06.06.25…"
click at [118, 128] on link "Open tasks (7)" at bounding box center [136, 124] width 87 height 32
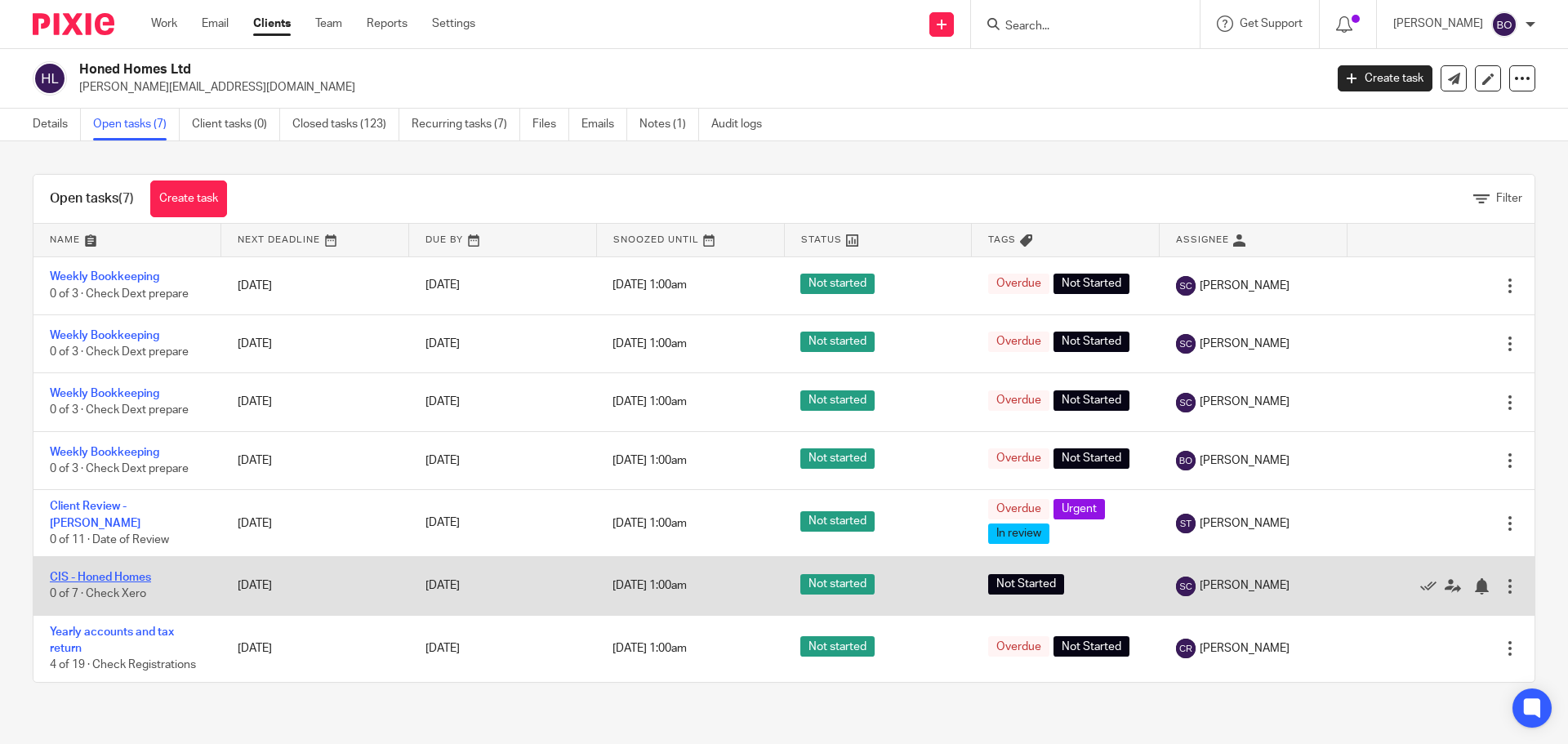
click at [137, 575] on link "CIS - Honed Homes" at bounding box center [101, 576] width 102 height 11
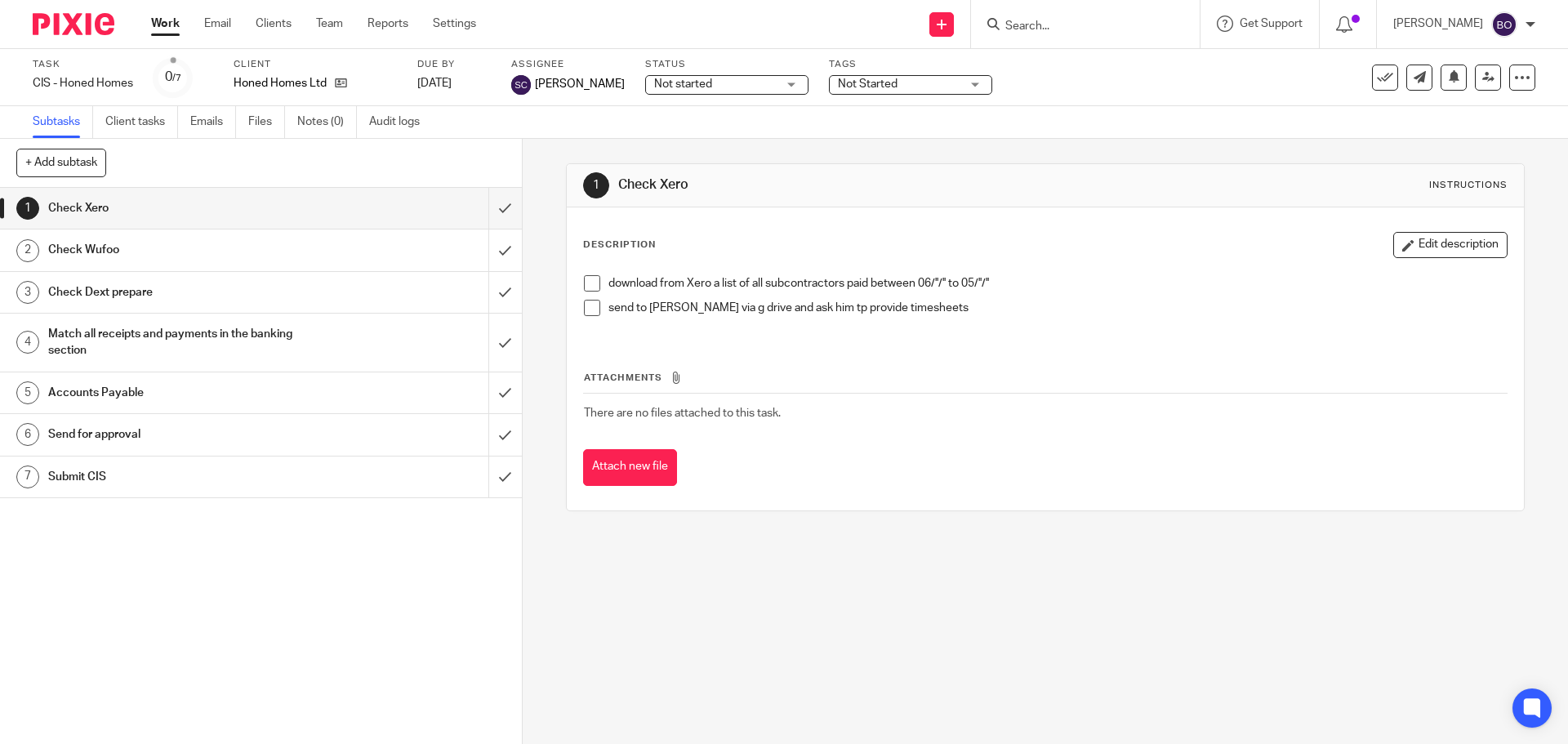
click at [589, 281] on span at bounding box center [592, 283] width 16 height 16
click at [589, 311] on span at bounding box center [592, 307] width 16 height 16
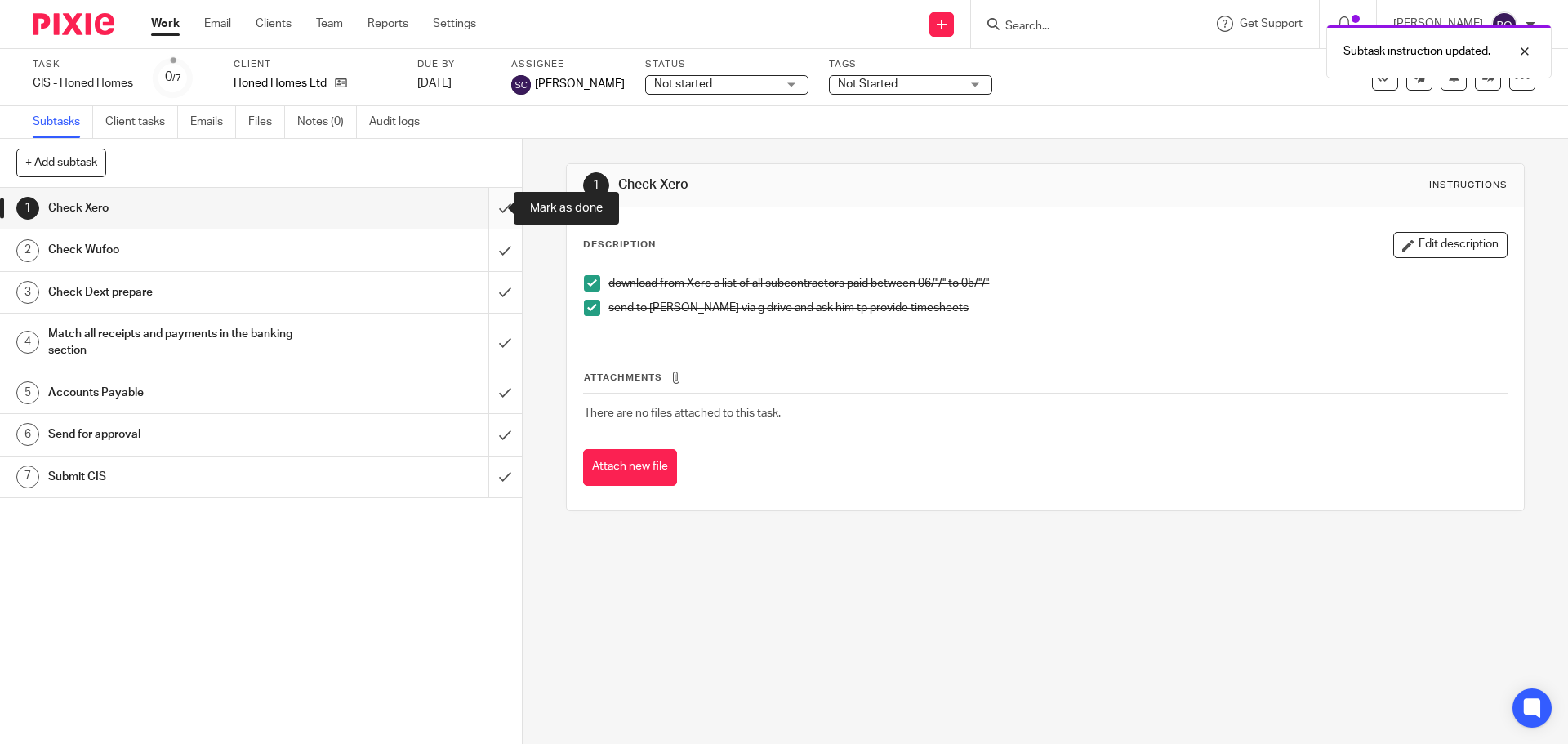
click at [487, 207] on input "submit" at bounding box center [261, 207] width 522 height 40
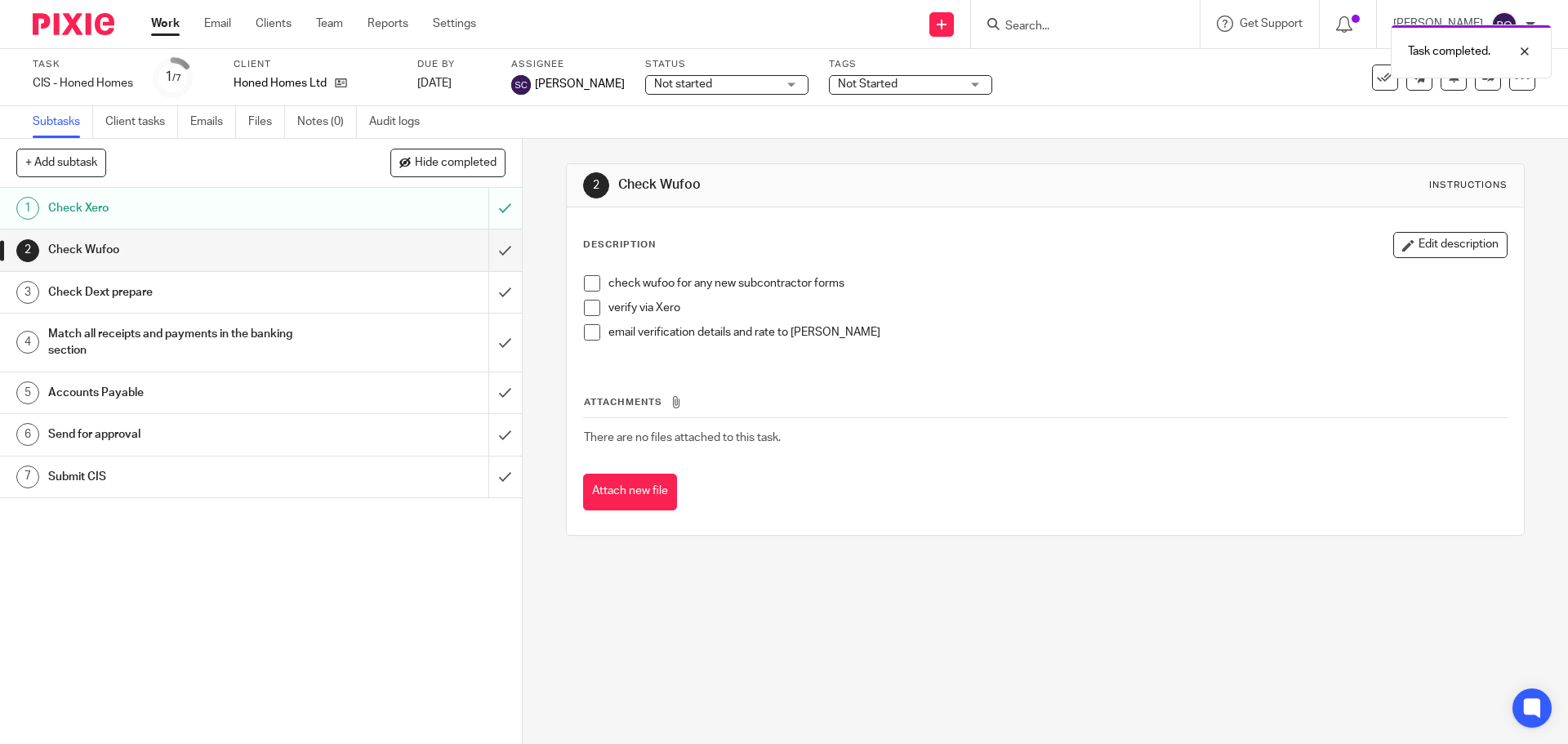
click at [590, 284] on span at bounding box center [592, 283] width 16 height 16
click at [587, 304] on span at bounding box center [592, 307] width 16 height 16
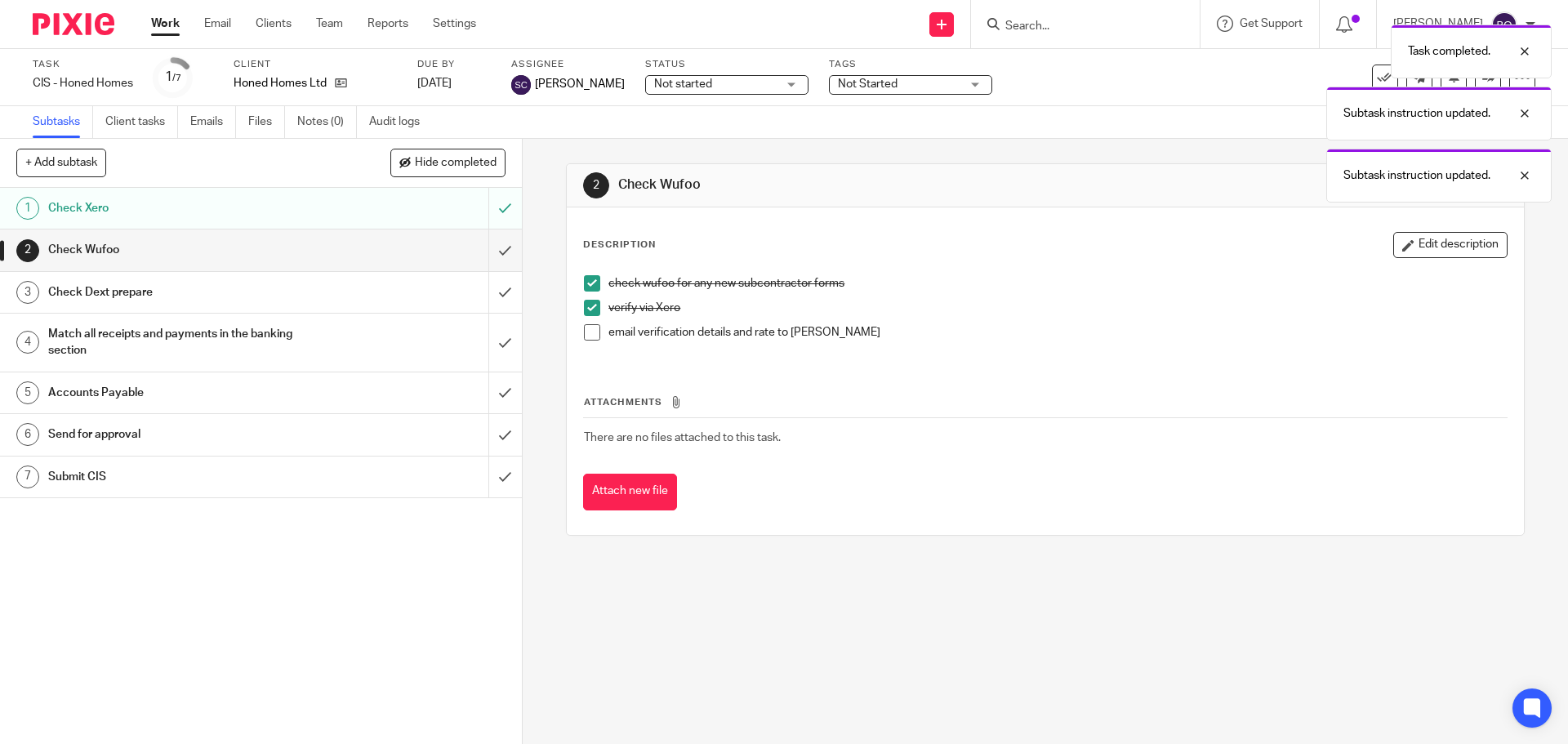
click at [590, 327] on span at bounding box center [592, 332] width 16 height 16
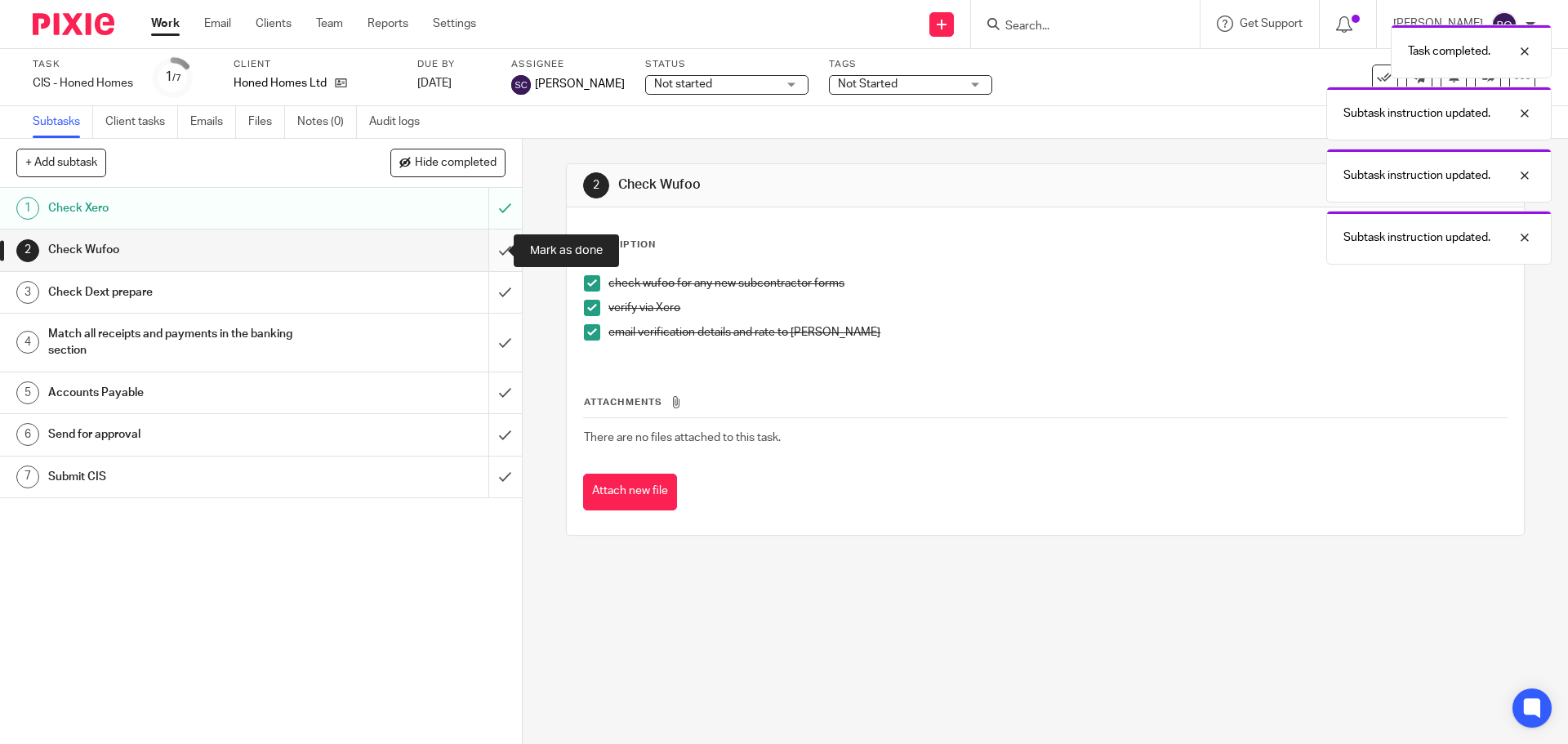
click at [488, 255] on input "submit" at bounding box center [261, 249] width 522 height 40
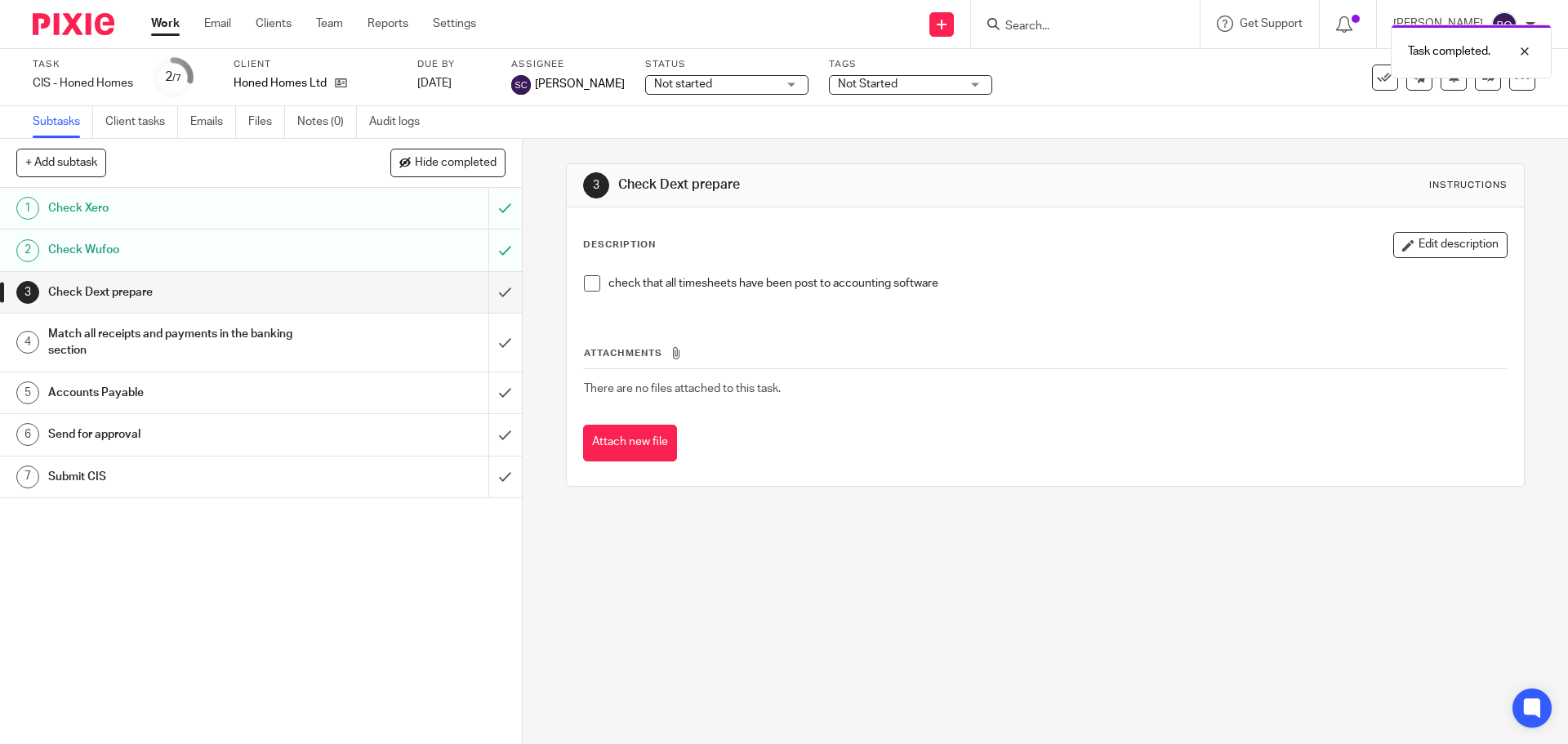
click at [590, 290] on span at bounding box center [592, 283] width 16 height 16
click at [496, 290] on input "submit" at bounding box center [261, 292] width 522 height 40
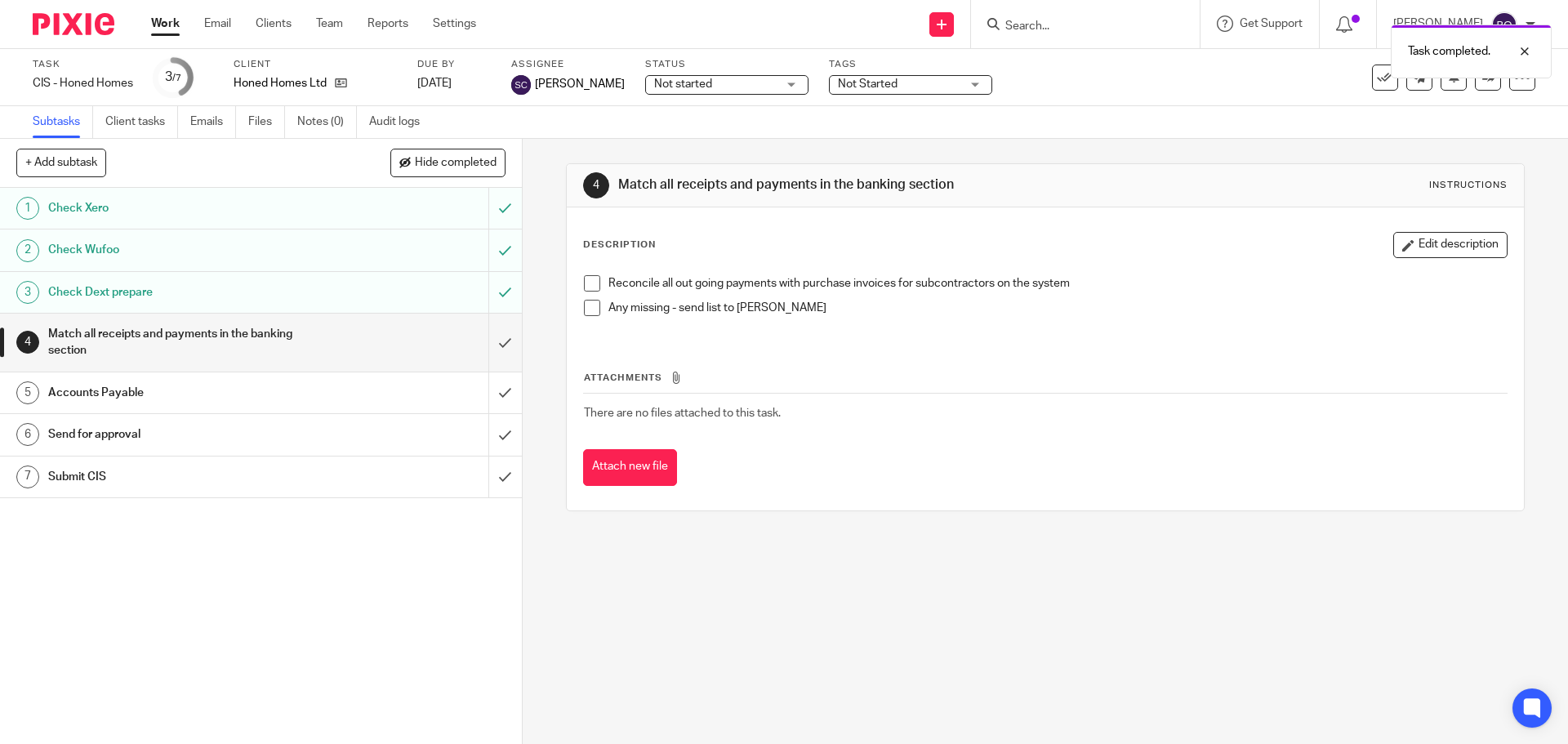
click at [585, 280] on span at bounding box center [592, 283] width 16 height 16
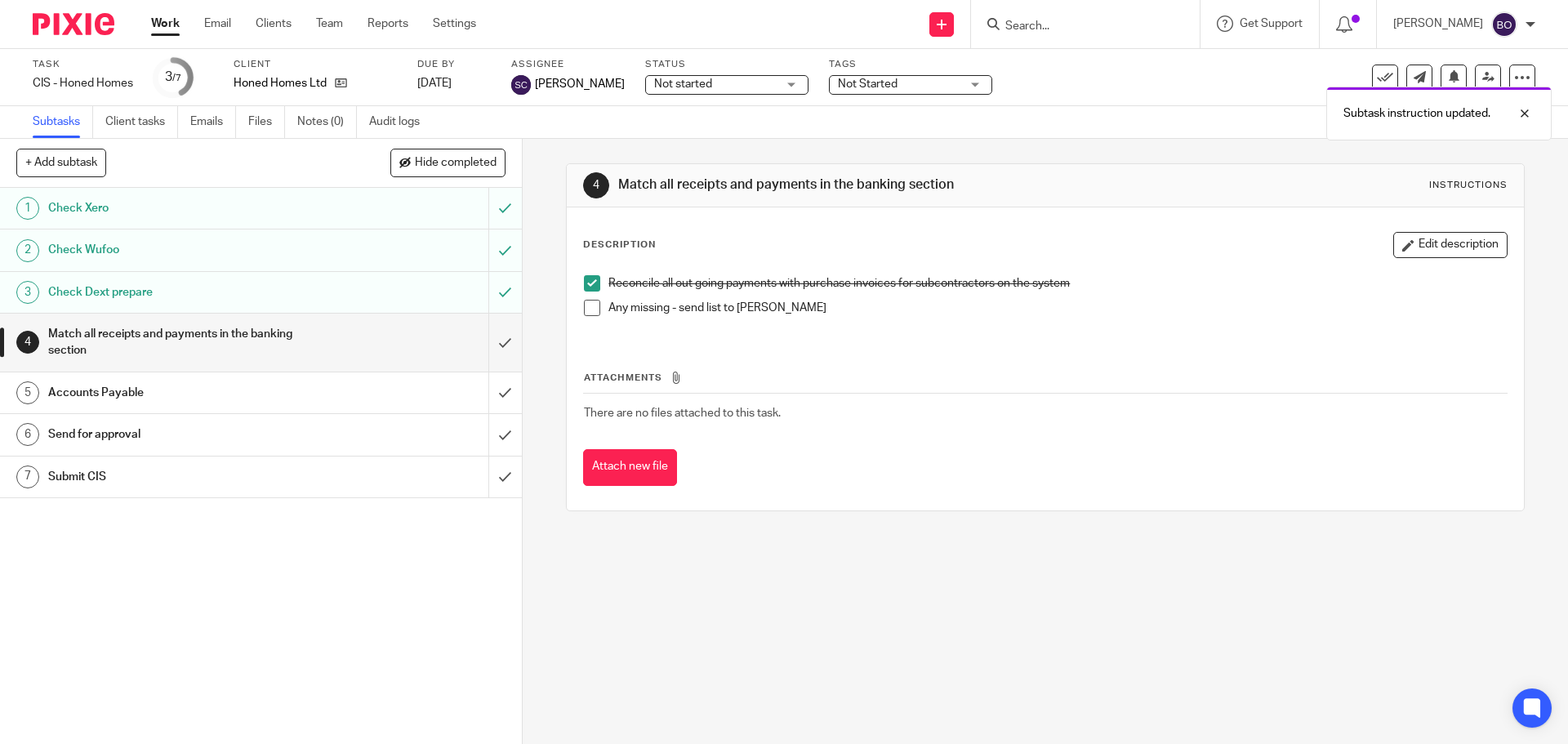
click at [586, 305] on span at bounding box center [592, 307] width 16 height 16
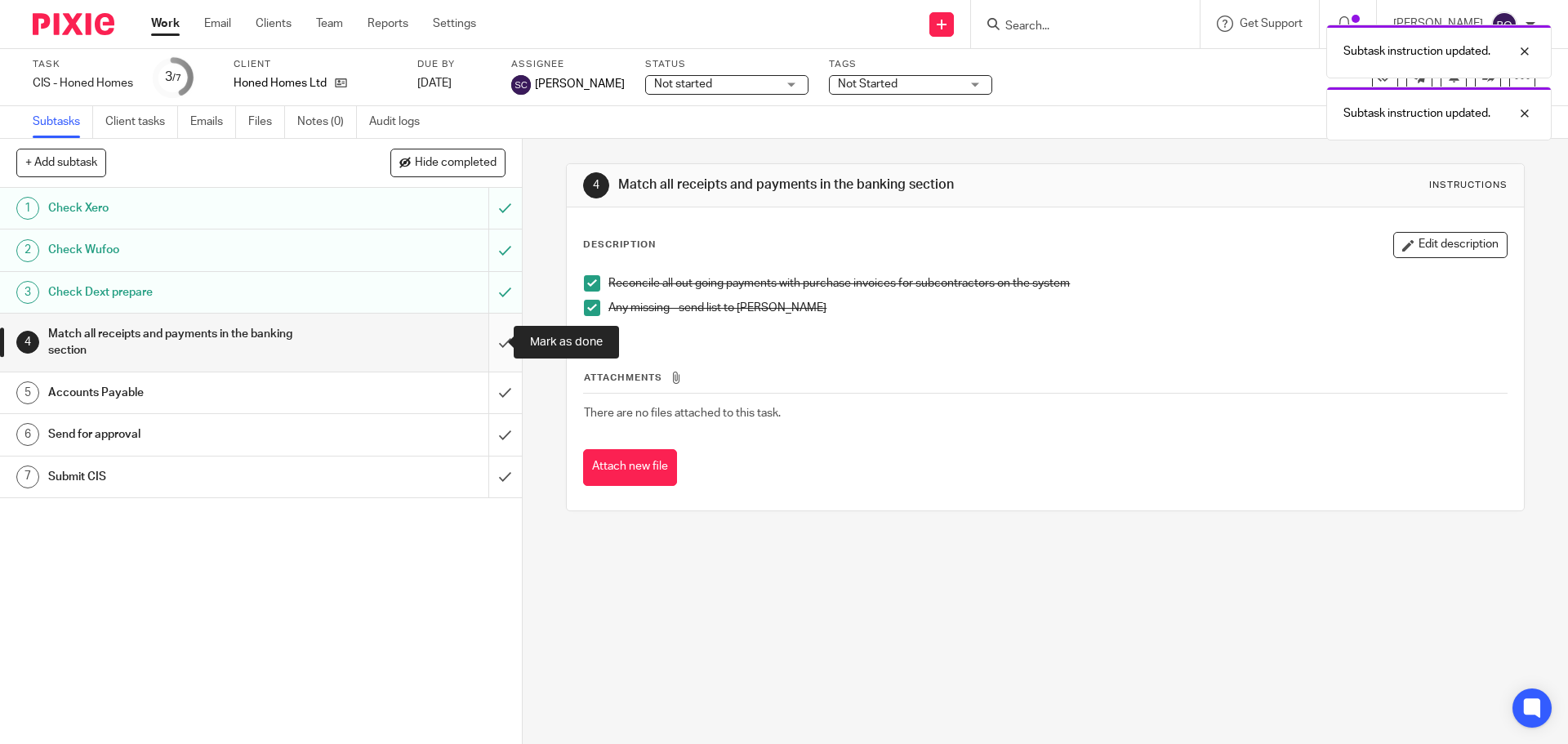
click at [486, 344] on input "submit" at bounding box center [261, 341] width 522 height 58
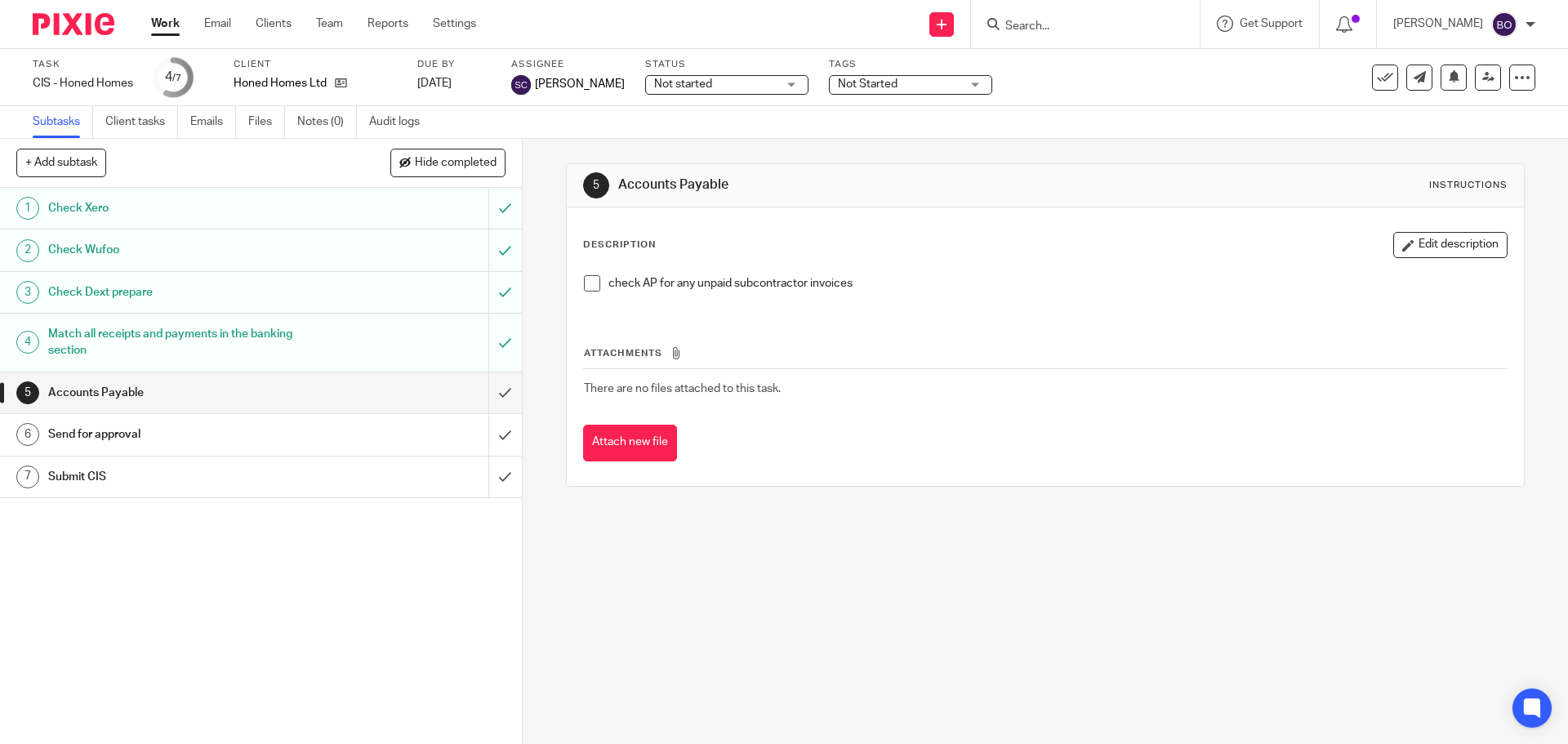
click at [589, 285] on span at bounding box center [592, 283] width 16 height 16
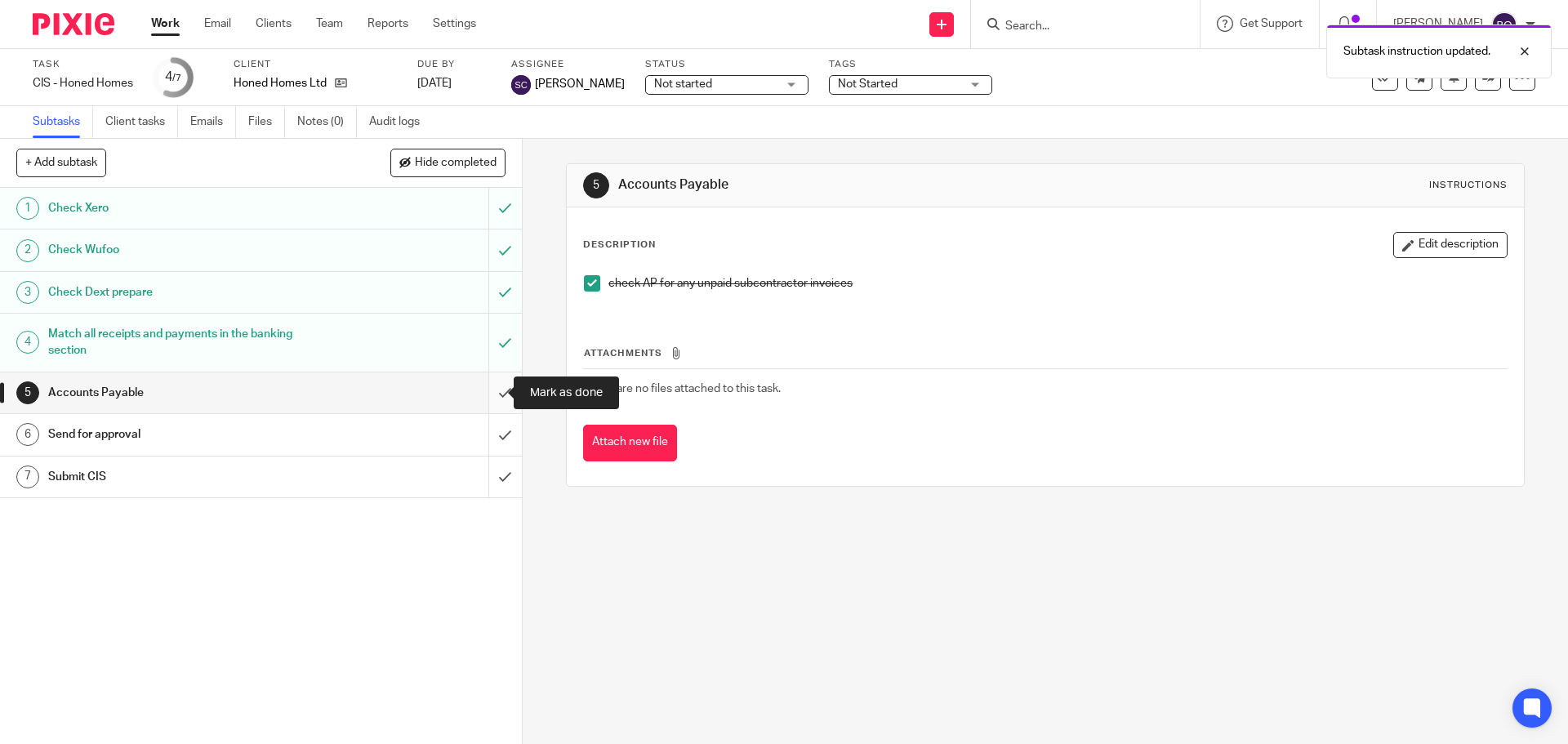
click at [495, 392] on input "submit" at bounding box center [261, 392] width 522 height 40
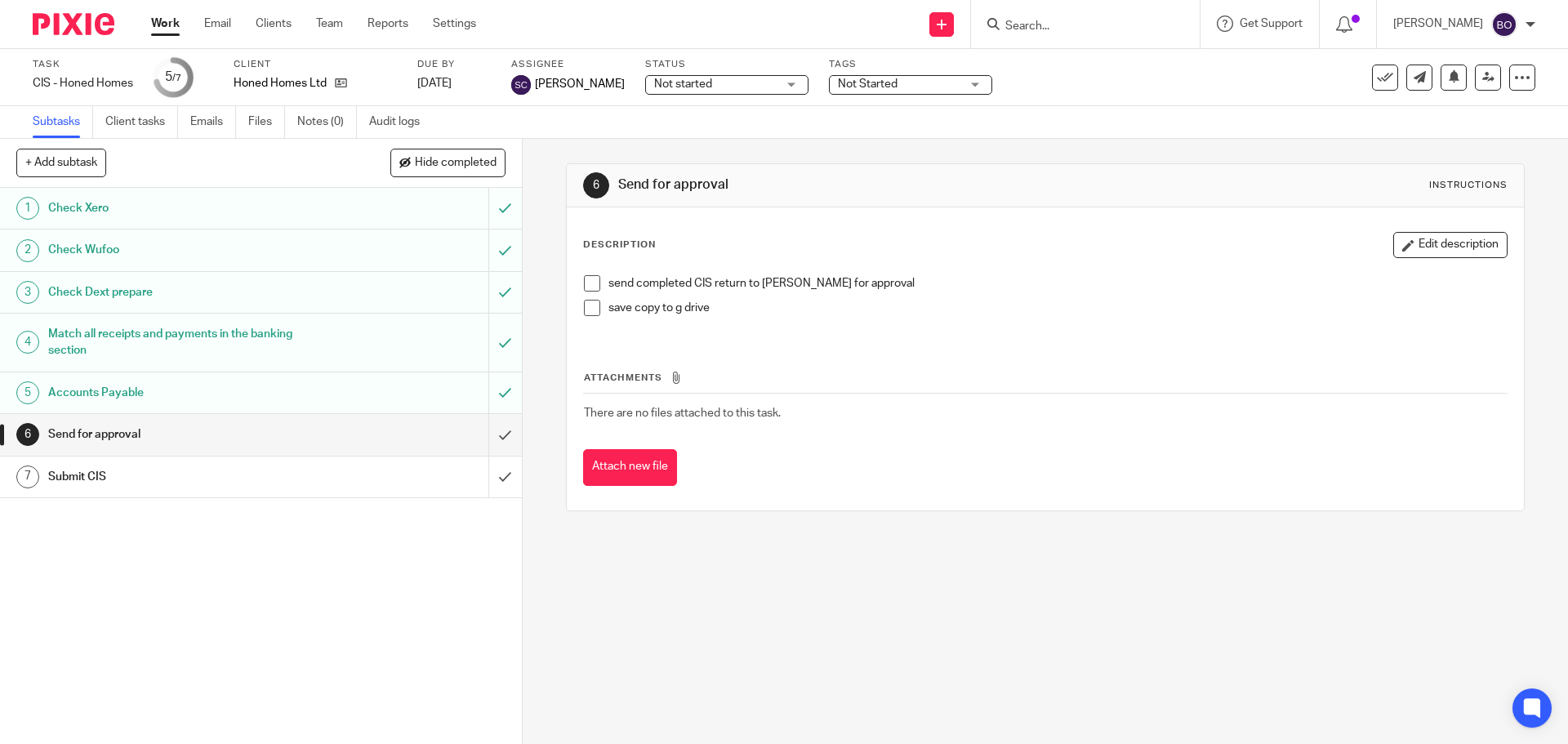
click at [588, 285] on span at bounding box center [592, 283] width 16 height 16
